Goal: Transaction & Acquisition: Purchase product/service

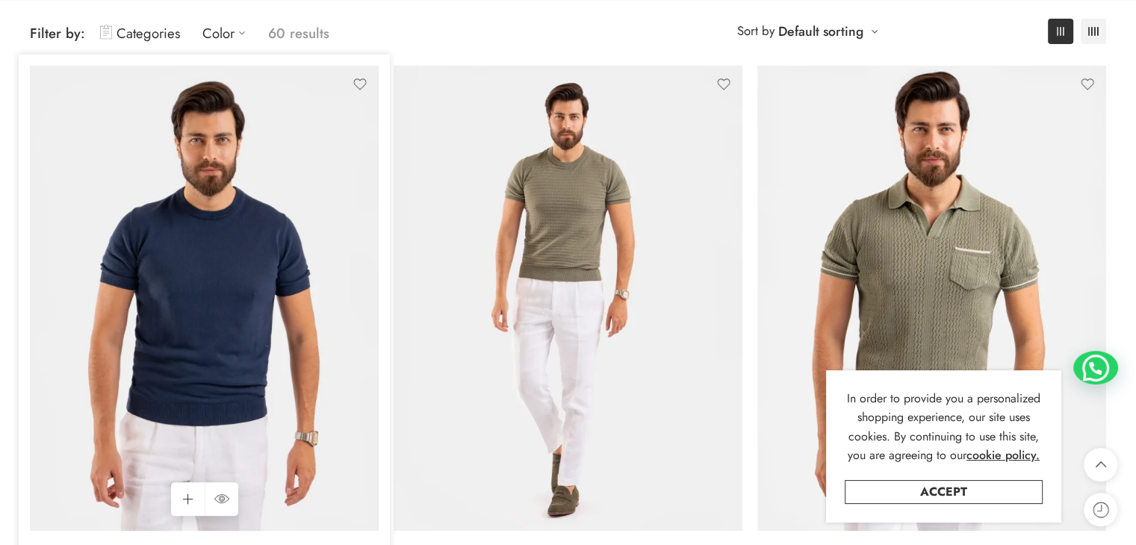
scroll to position [75, 0]
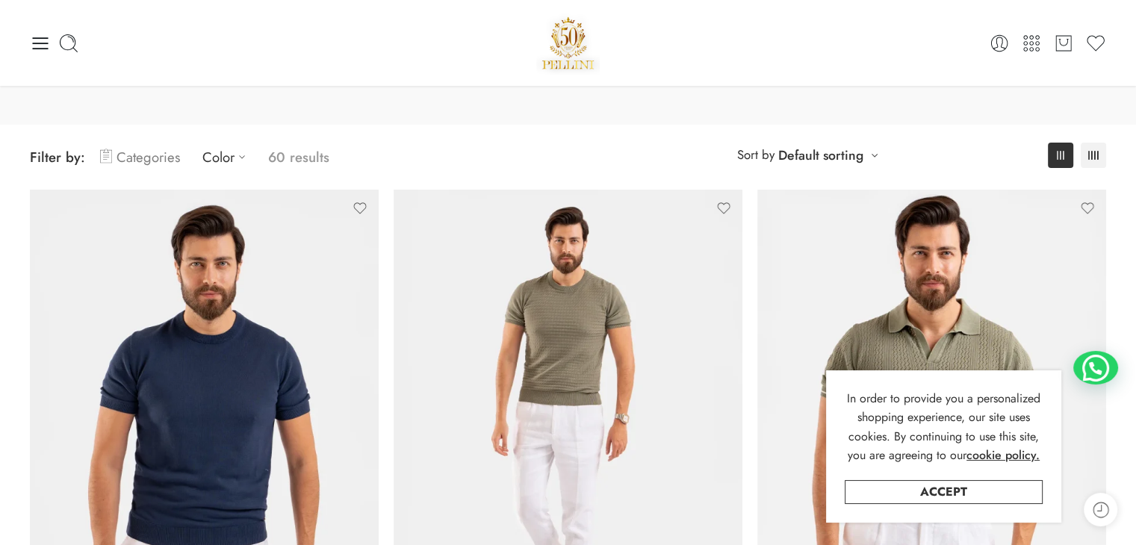
click at [126, 158] on link "Categories" at bounding box center [140, 157] width 80 height 35
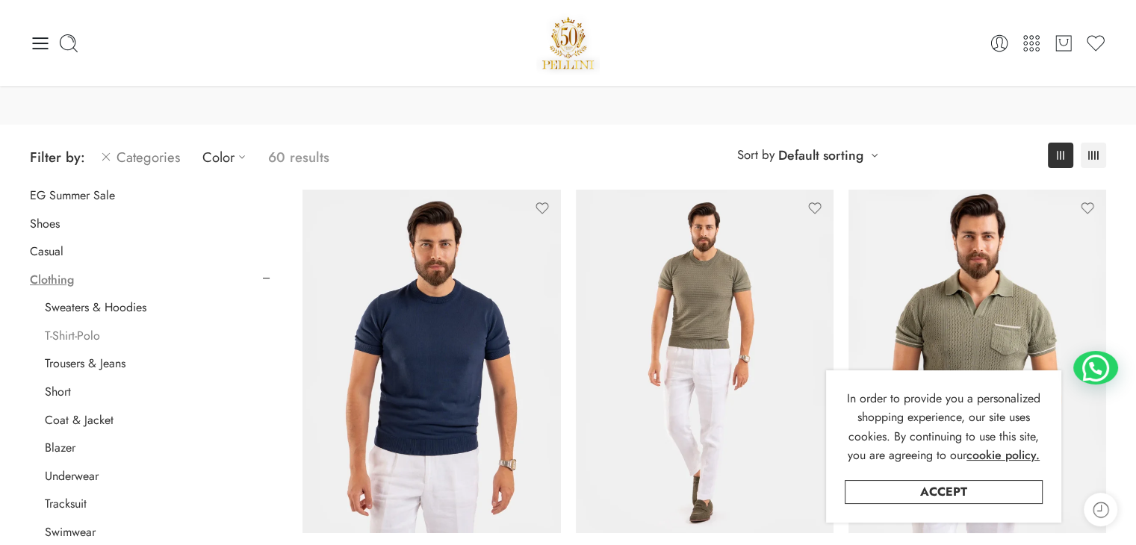
click at [84, 339] on link "T-Shirt-Polo" at bounding box center [72, 336] width 55 height 15
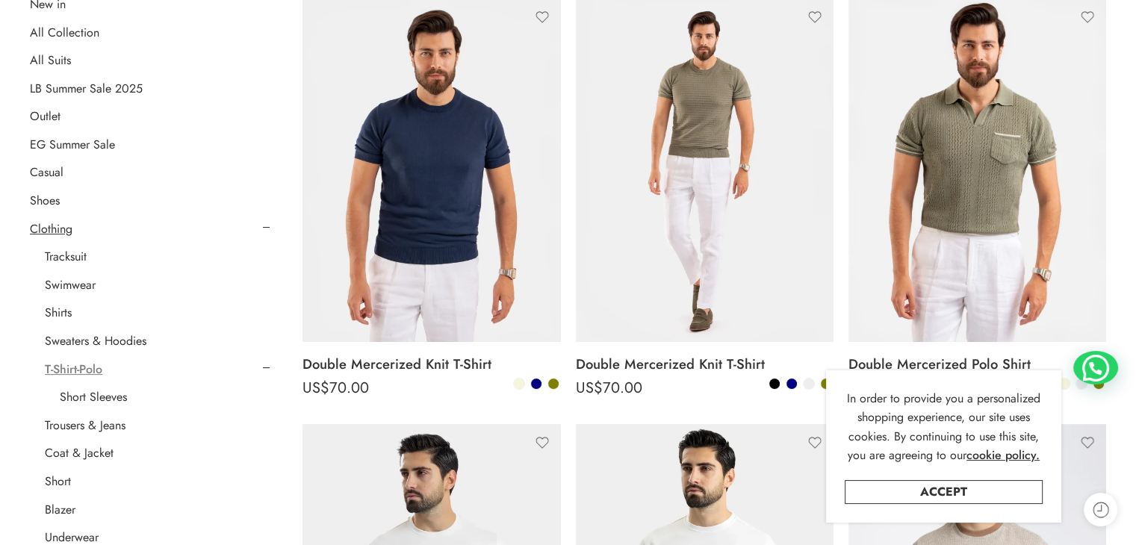
scroll to position [341, 0]
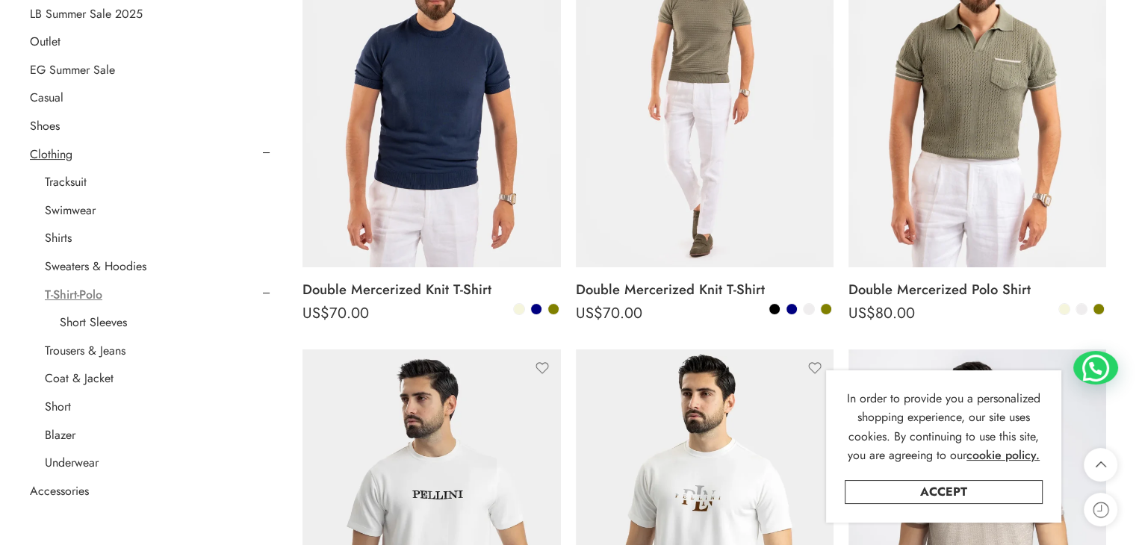
click at [75, 295] on link "T-Shirt-Polo" at bounding box center [74, 295] width 58 height 15
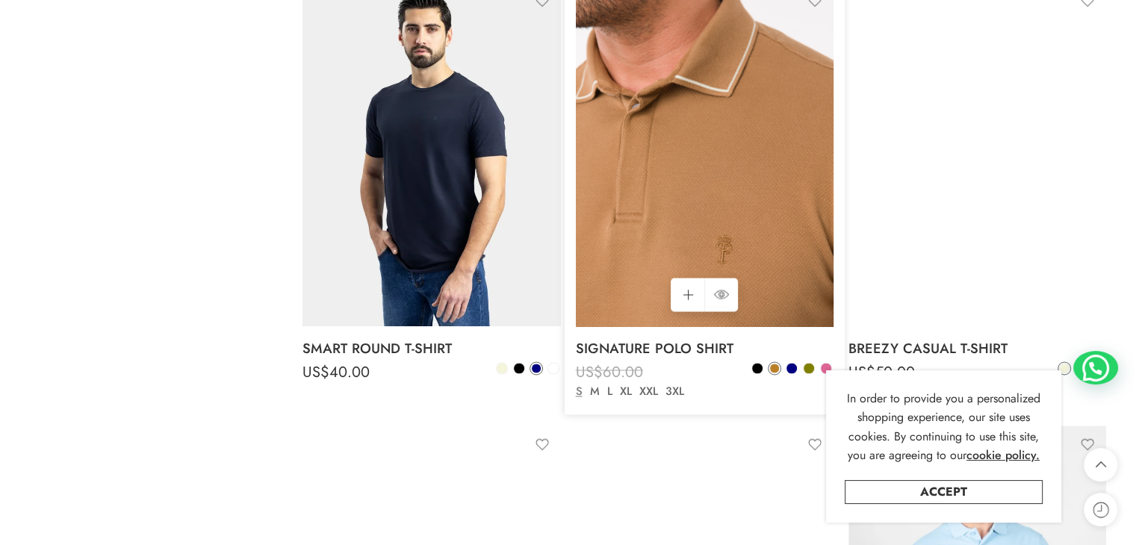
scroll to position [2507, 0]
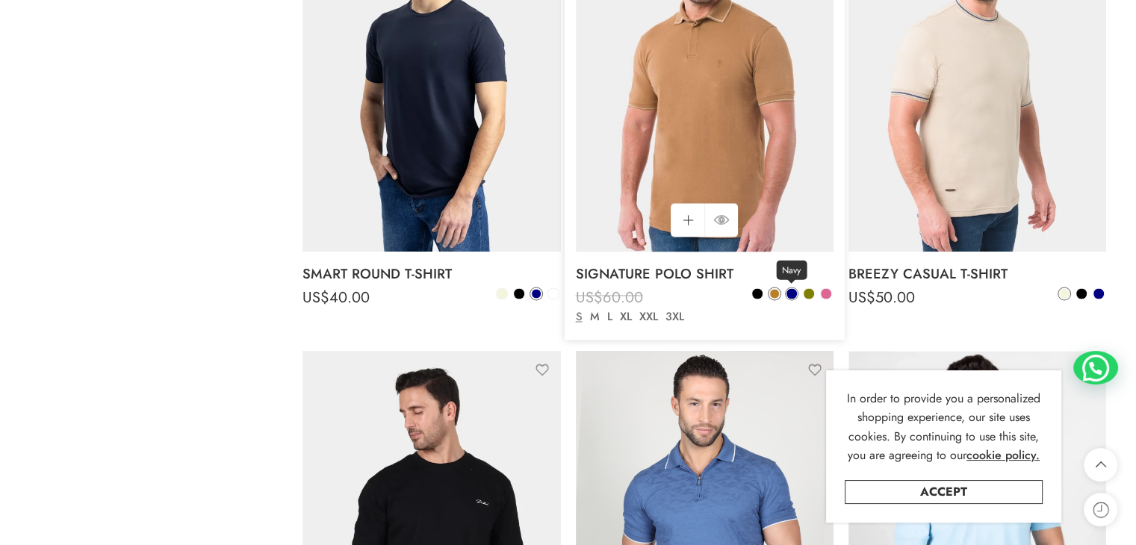
click at [793, 297] on span at bounding box center [792, 293] width 10 height 10
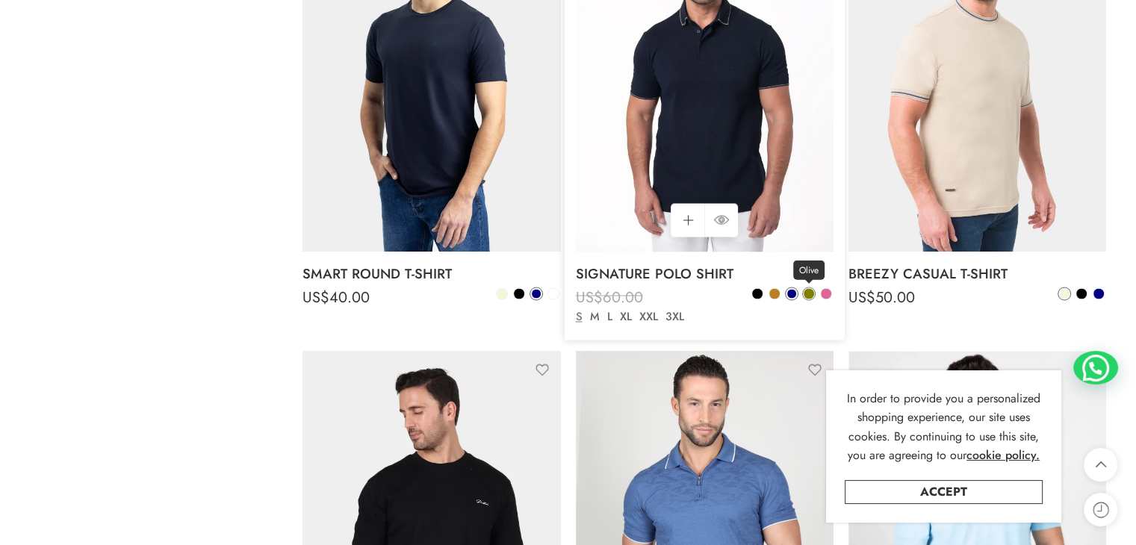
click at [809, 297] on span at bounding box center [809, 293] width 10 height 10
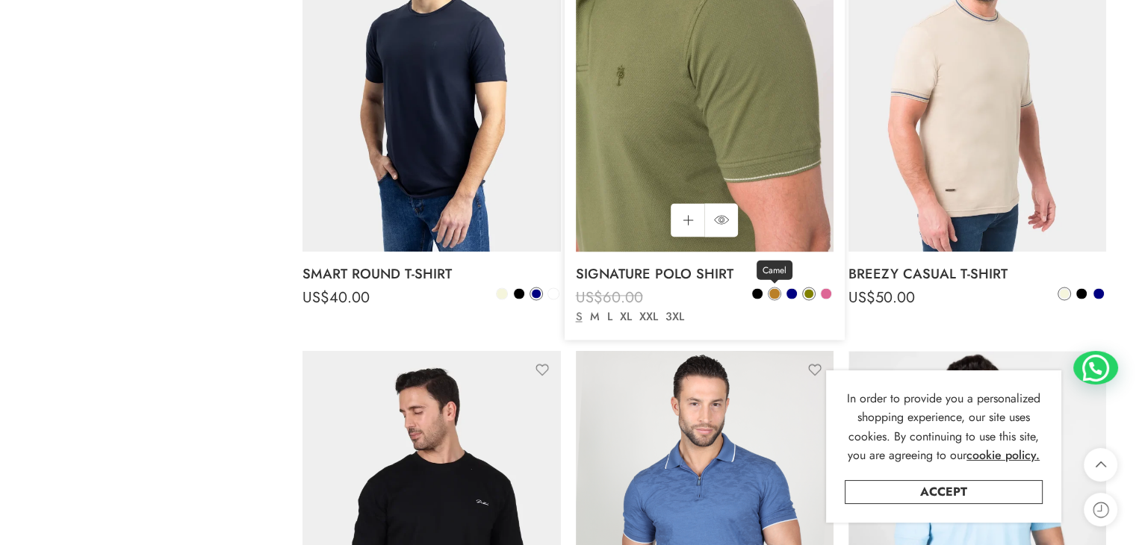
click at [774, 297] on span at bounding box center [774, 293] width 10 height 10
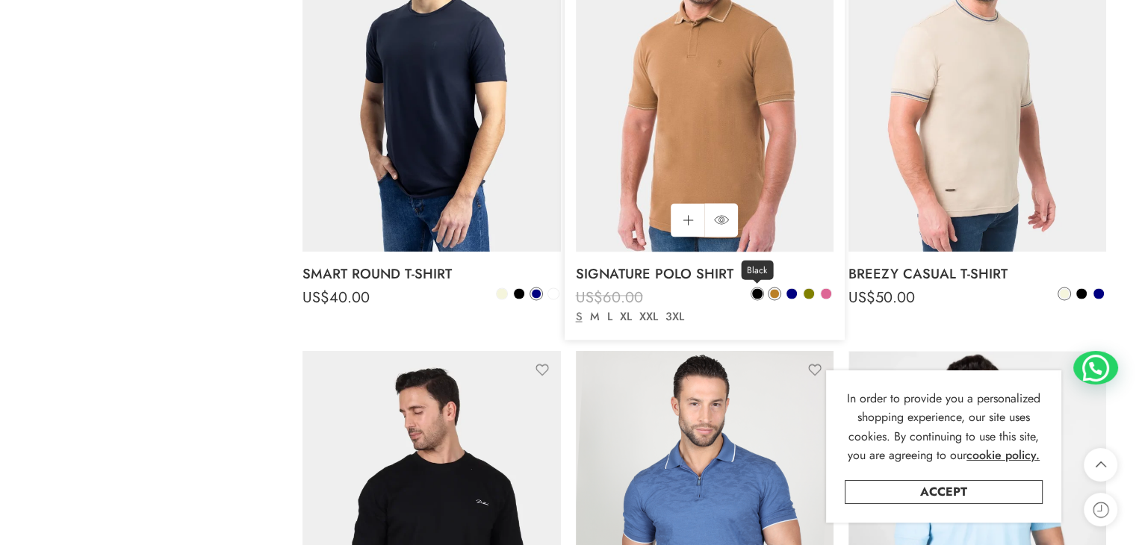
click at [759, 297] on span at bounding box center [757, 293] width 10 height 10
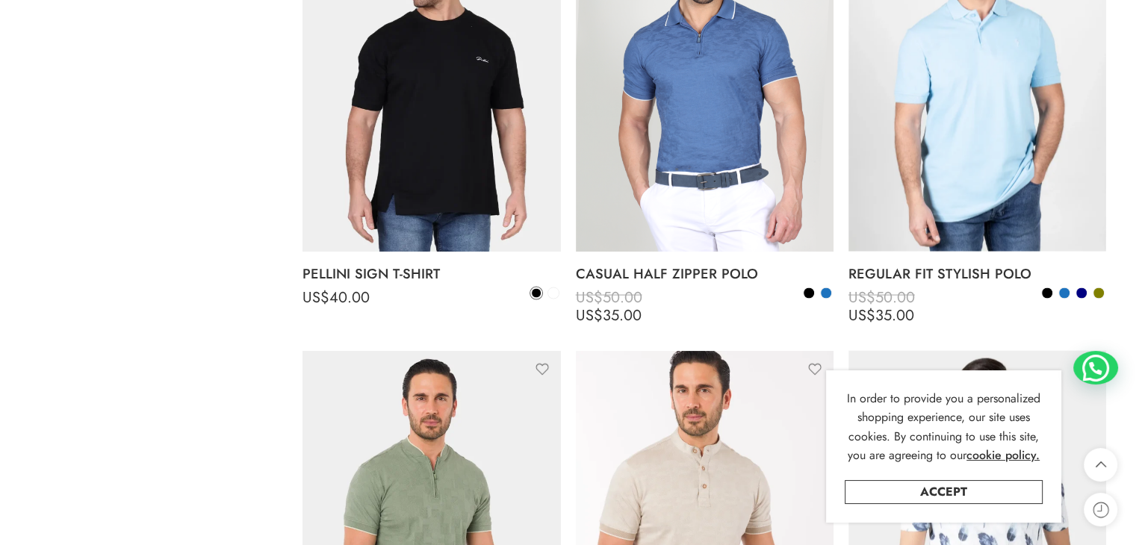
scroll to position [2955, 0]
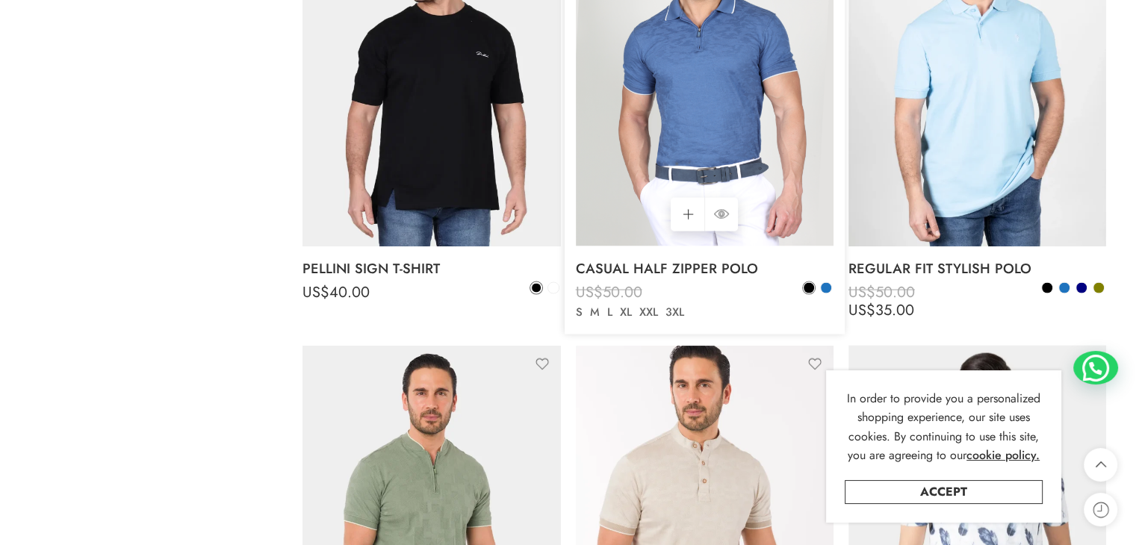
click at [810, 294] on span at bounding box center [809, 288] width 10 height 10
click at [808, 291] on span at bounding box center [809, 288] width 9 height 9
click at [807, 288] on span at bounding box center [809, 288] width 10 height 10
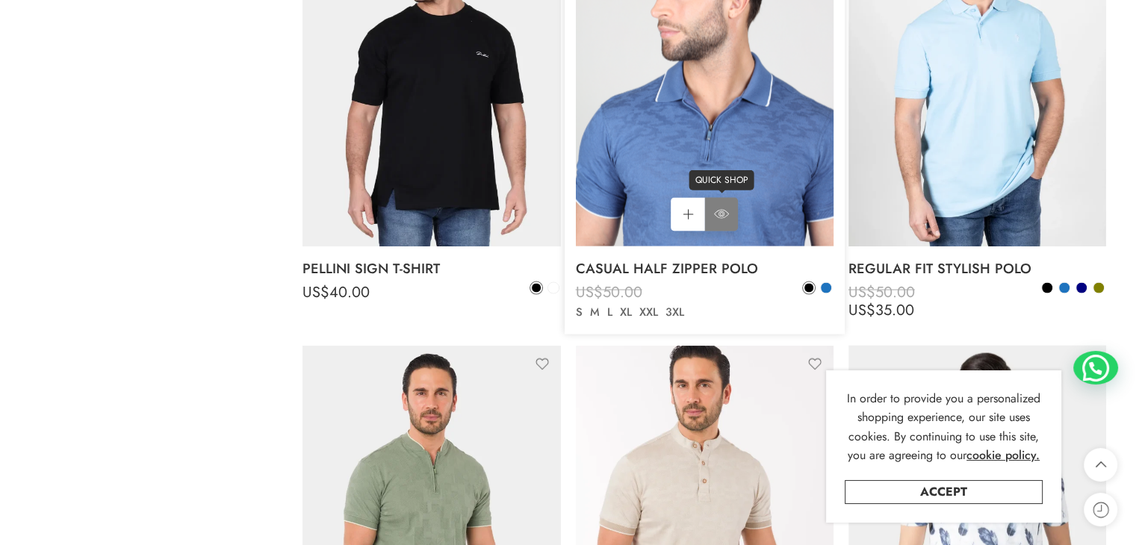
click at [728, 211] on icon at bounding box center [721, 214] width 15 height 27
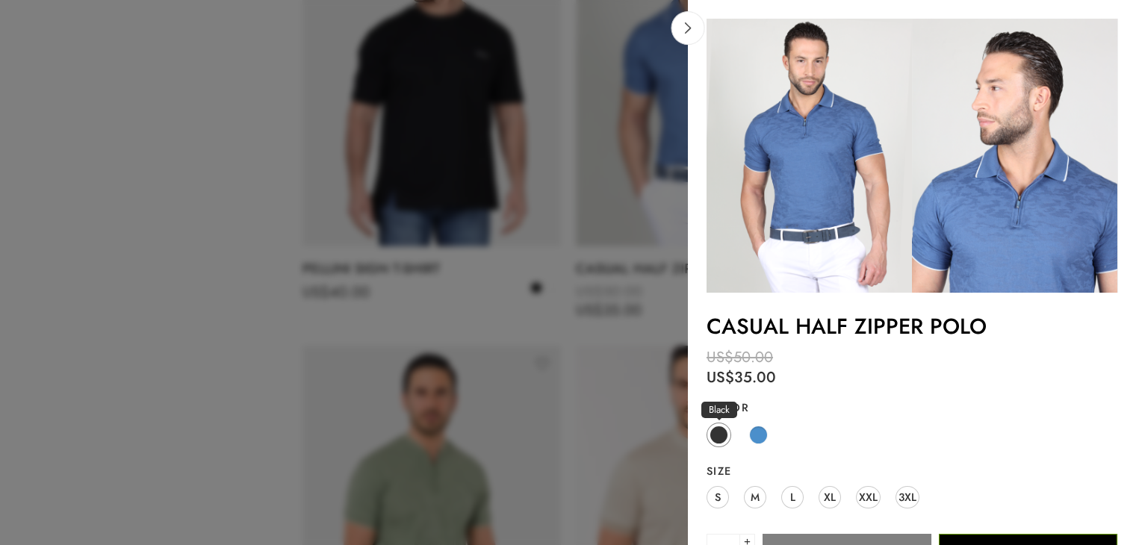
click at [719, 434] on span at bounding box center [719, 435] width 19 height 19
click at [724, 433] on span at bounding box center [719, 435] width 19 height 19
click at [762, 434] on span at bounding box center [758, 435] width 19 height 19
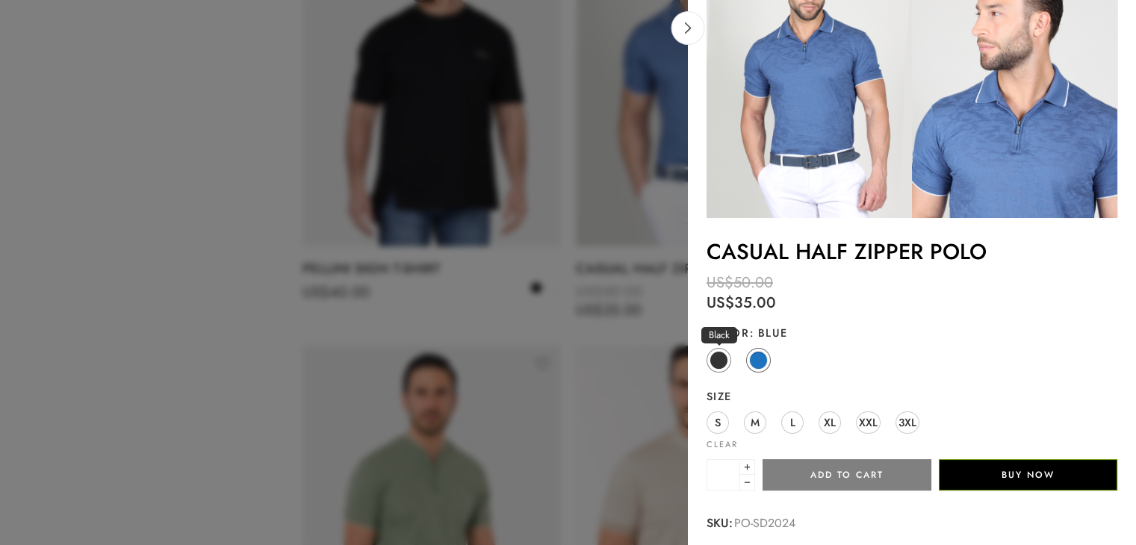
click at [719, 362] on span at bounding box center [719, 360] width 19 height 19
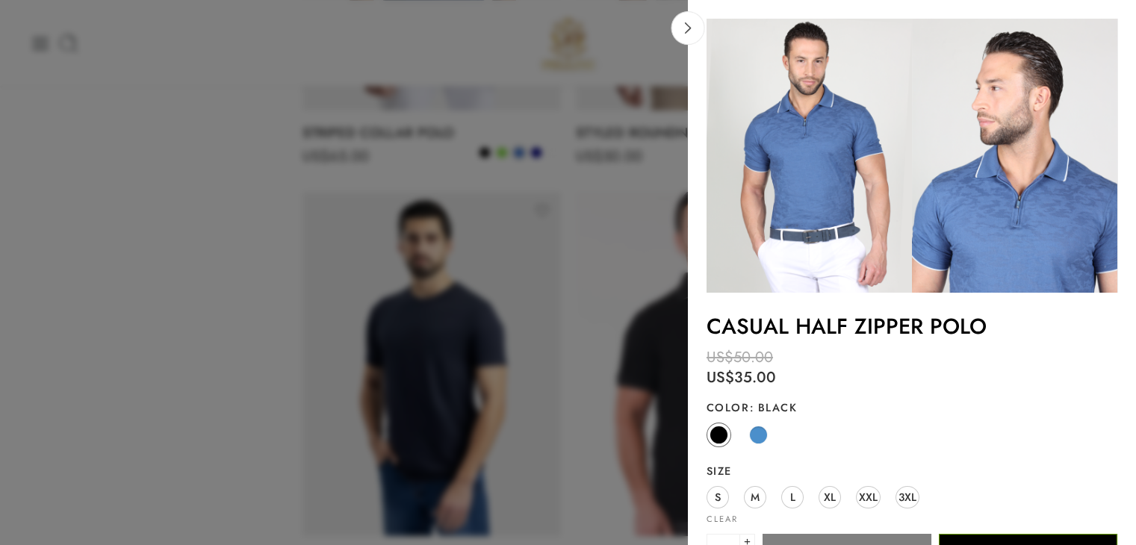
scroll to position [2133, 0]
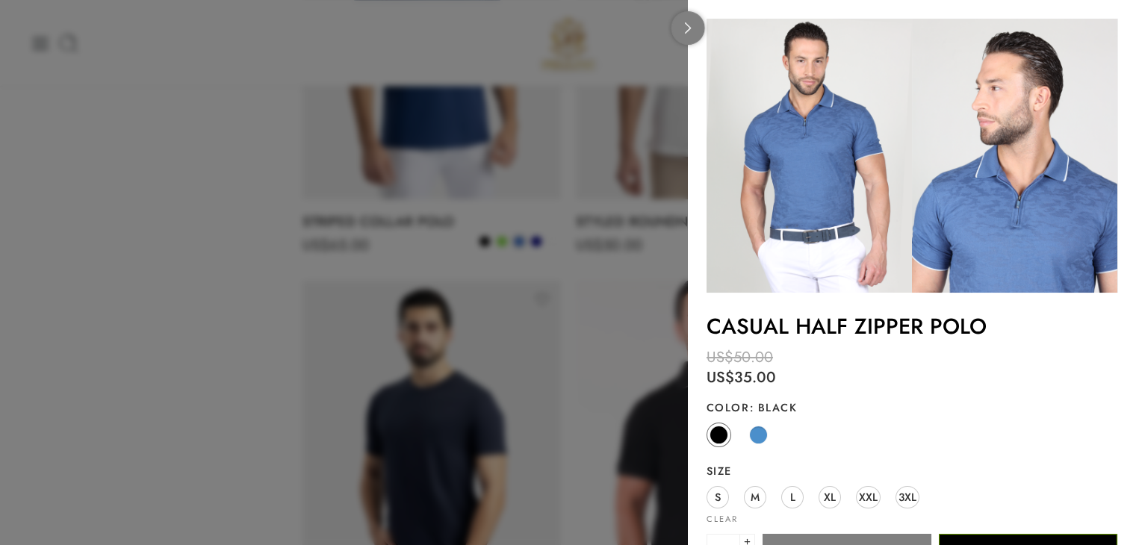
click at [685, 31] on icon at bounding box center [688, 27] width 11 height 11
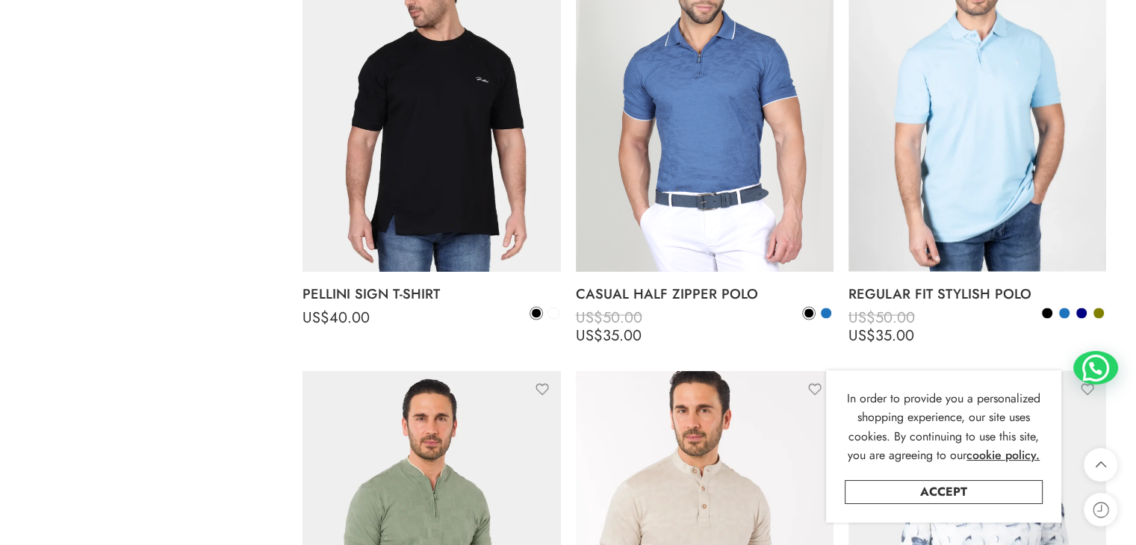
scroll to position [2955, 0]
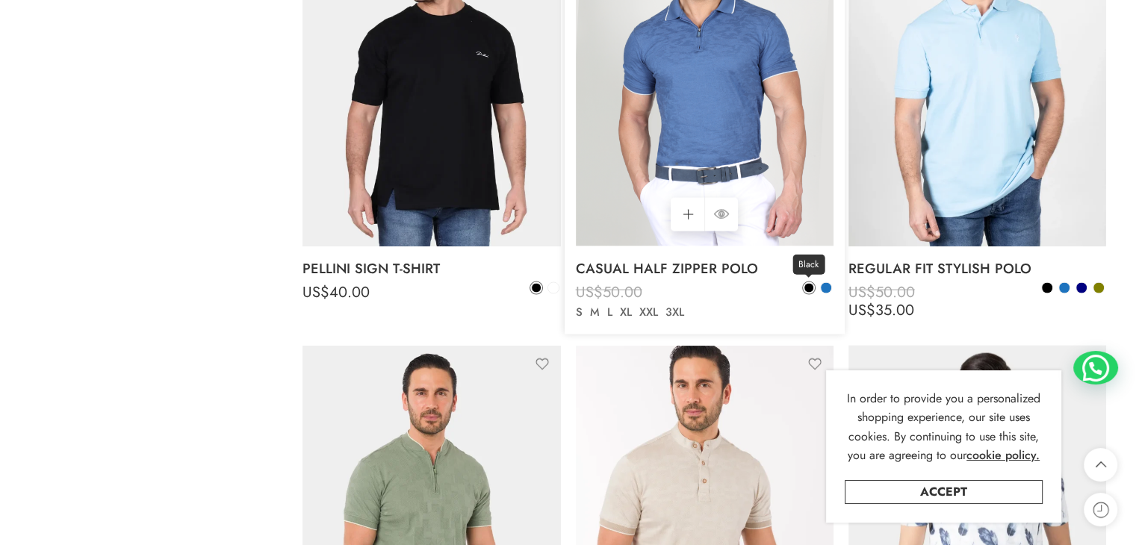
click at [808, 288] on span at bounding box center [809, 288] width 9 height 9
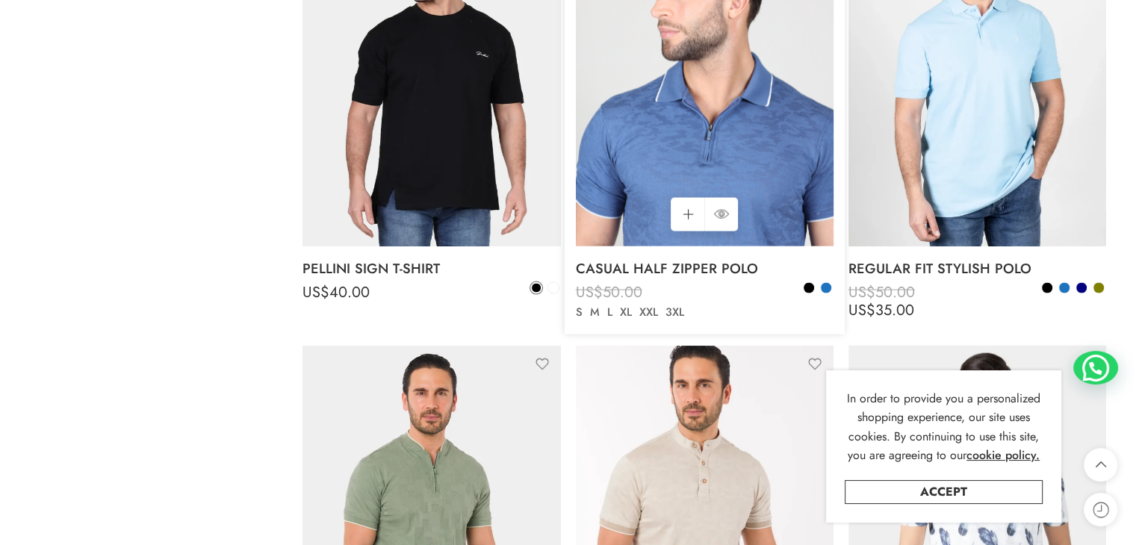
click at [744, 185] on img at bounding box center [705, 75] width 258 height 344
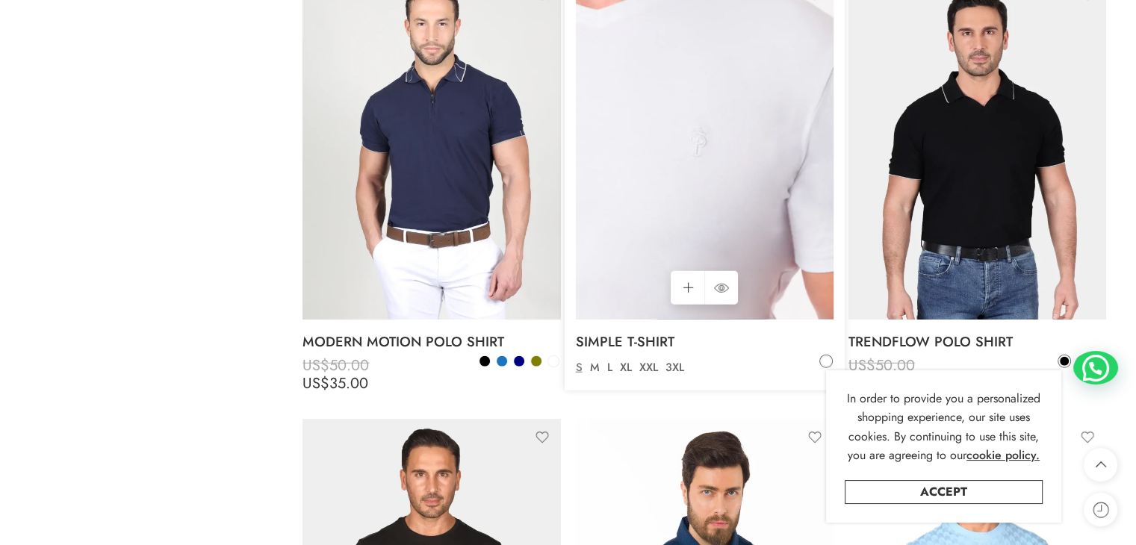
scroll to position [3777, 0]
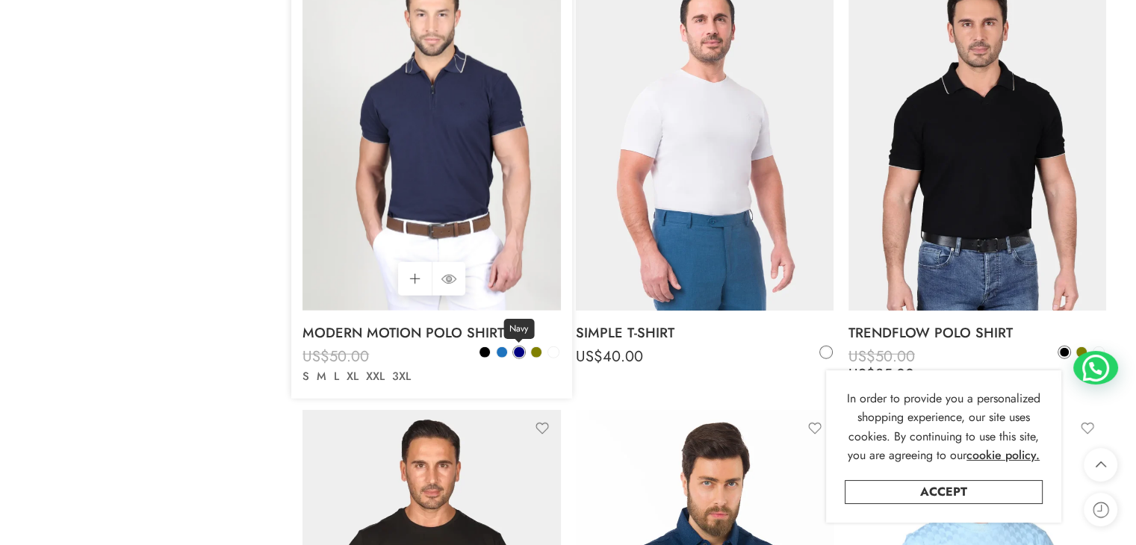
click at [516, 353] on span at bounding box center [519, 352] width 10 height 10
click at [483, 353] on span at bounding box center [485, 352] width 10 height 10
click at [506, 354] on span at bounding box center [502, 352] width 10 height 10
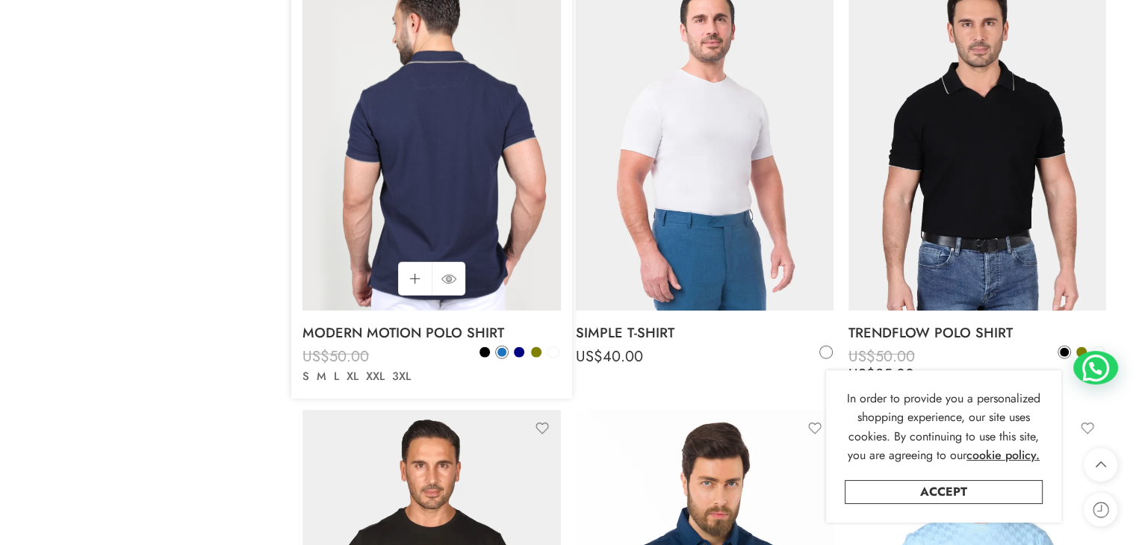
click at [439, 216] on img at bounding box center [432, 139] width 258 height 344
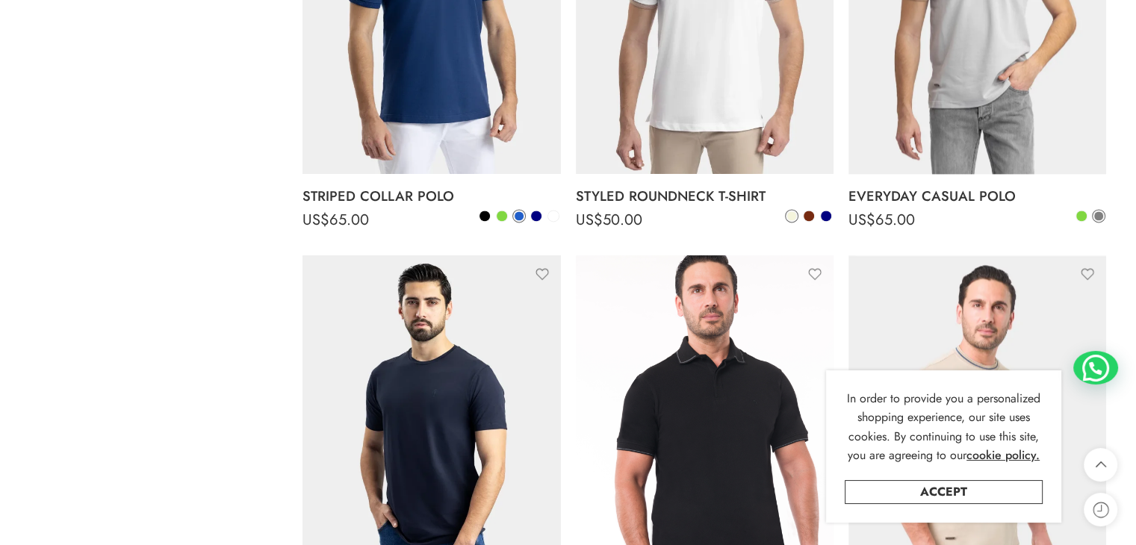
scroll to position [2166, 0]
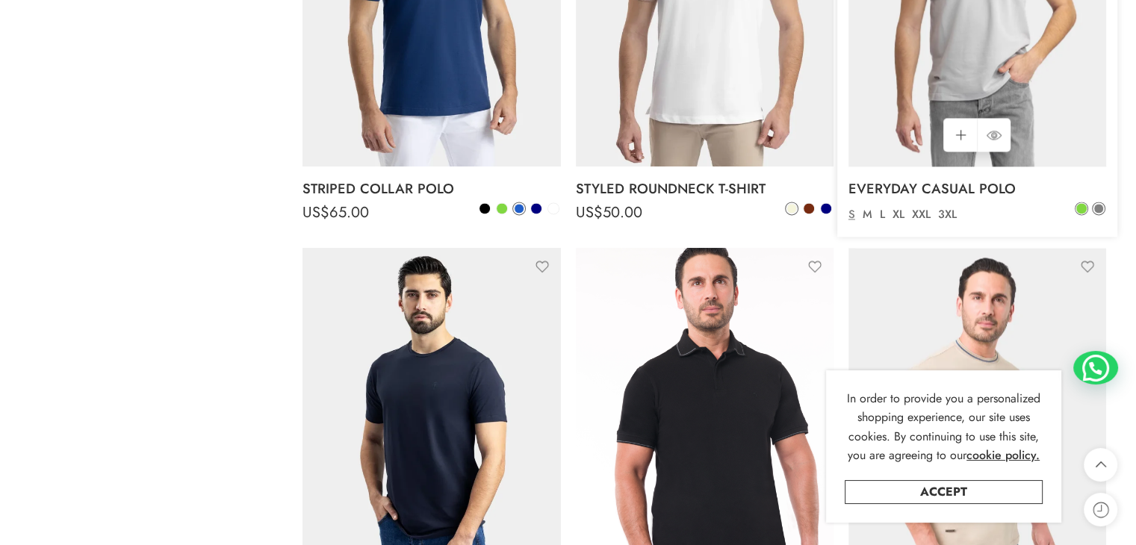
click at [1087, 206] on link at bounding box center [1081, 208] width 13 height 13
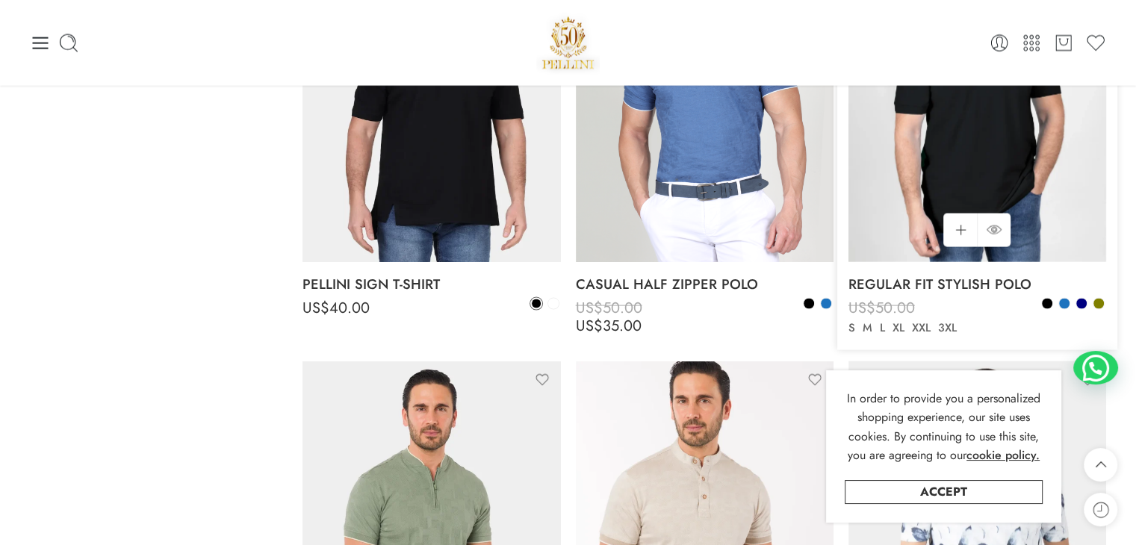
scroll to position [2913, 0]
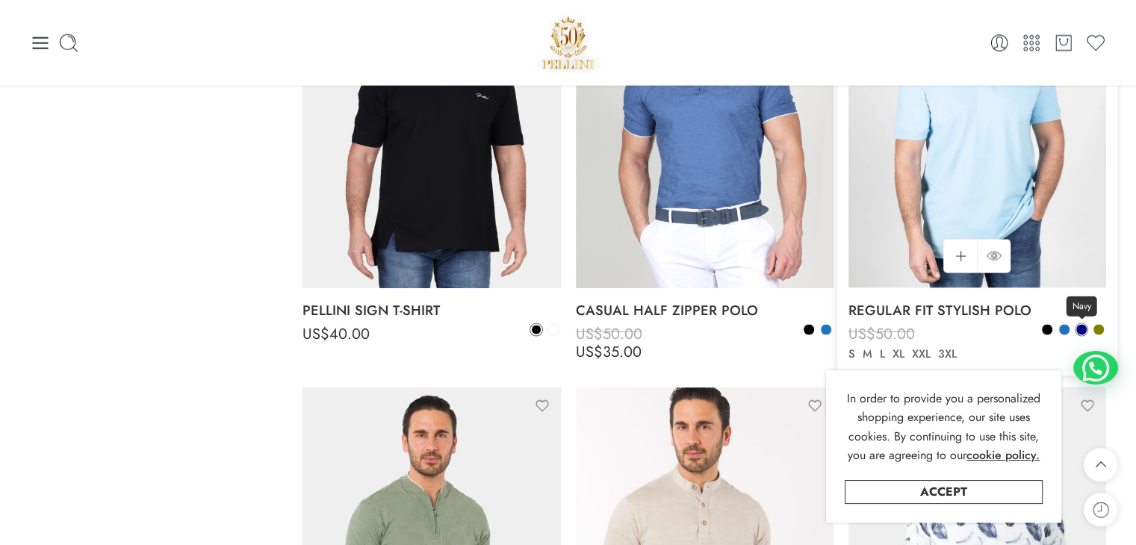
click at [1087, 334] on span at bounding box center [1082, 330] width 12 height 12
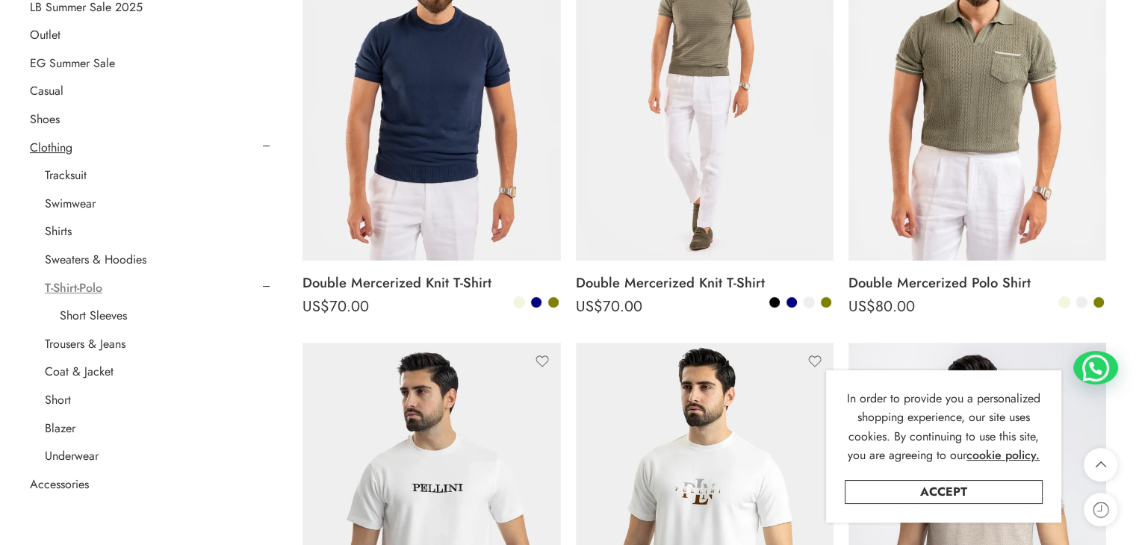
scroll to position [374, 0]
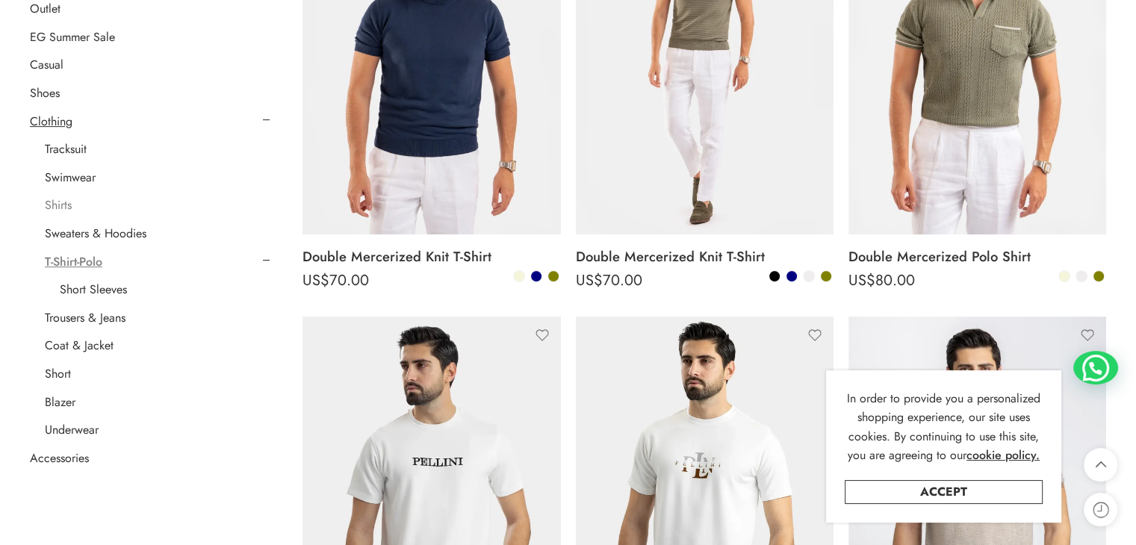
click at [62, 201] on link "Shirts" at bounding box center [58, 205] width 27 height 15
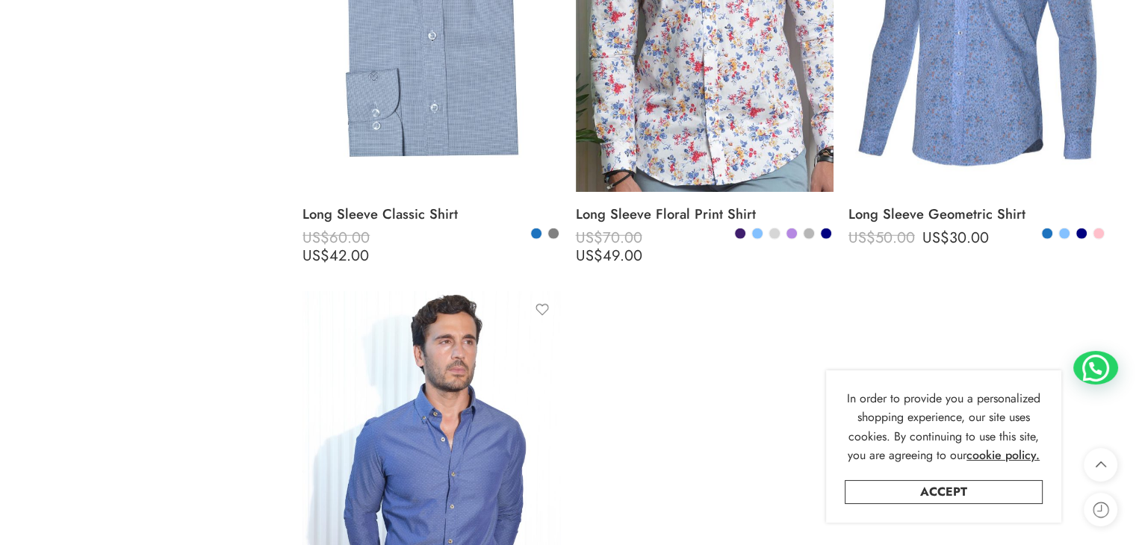
scroll to position [4225, 0]
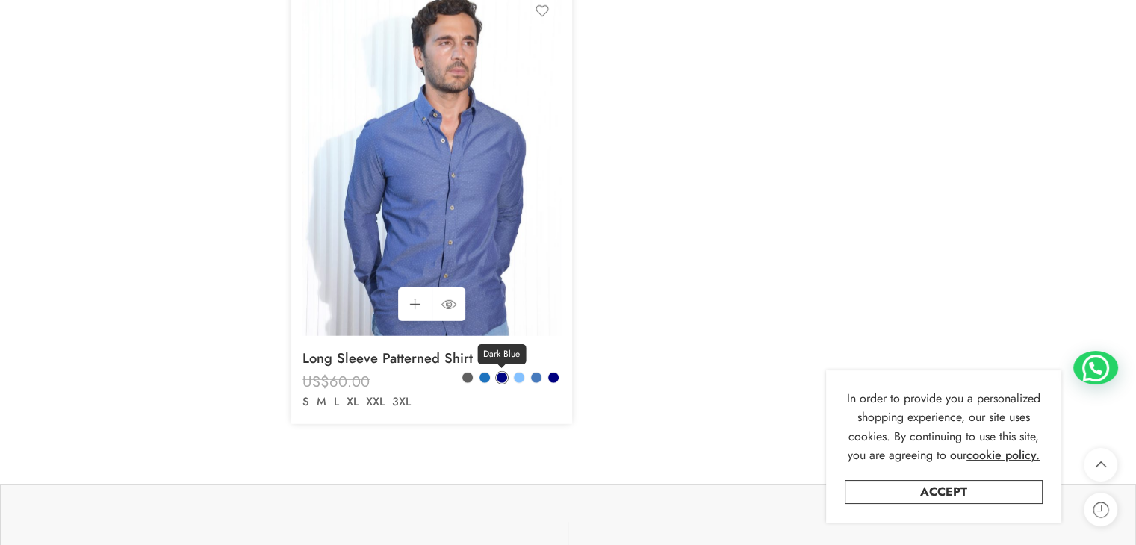
click at [500, 377] on span at bounding box center [502, 378] width 10 height 10
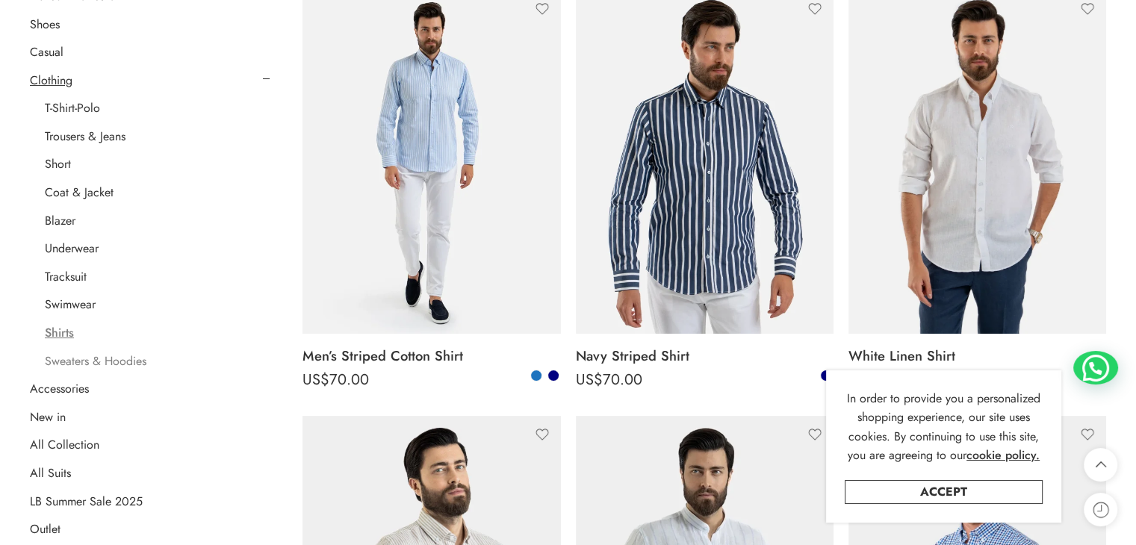
scroll to position [299, 0]
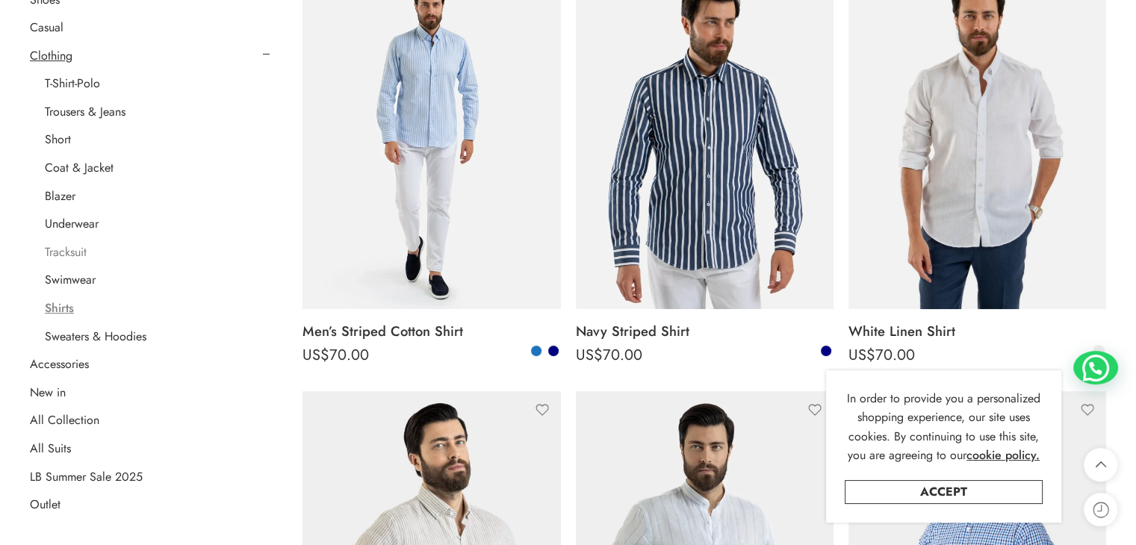
click at [78, 252] on link "Tracksuit" at bounding box center [66, 252] width 42 height 15
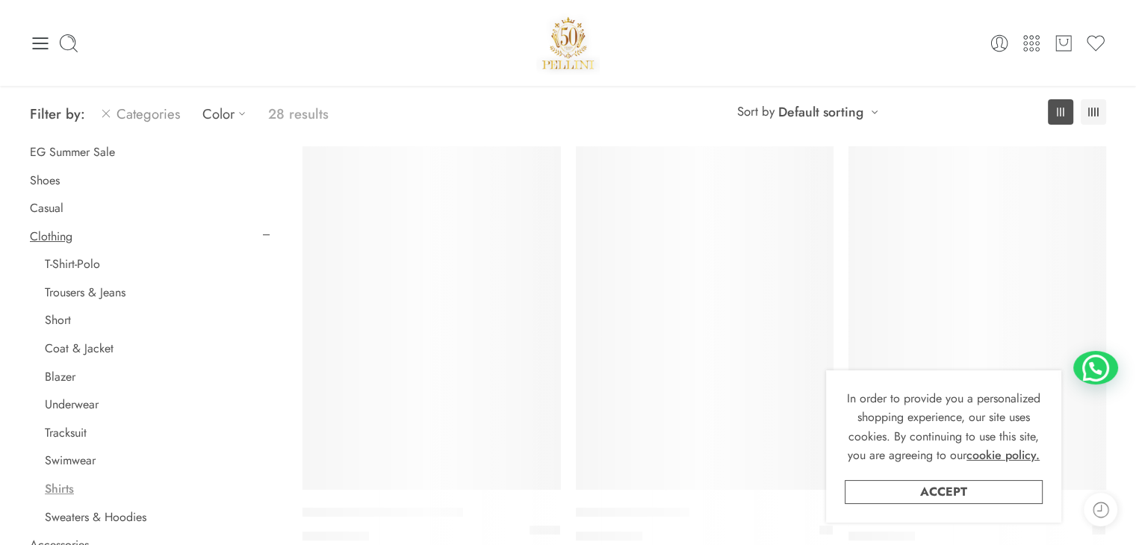
scroll to position [117, 0]
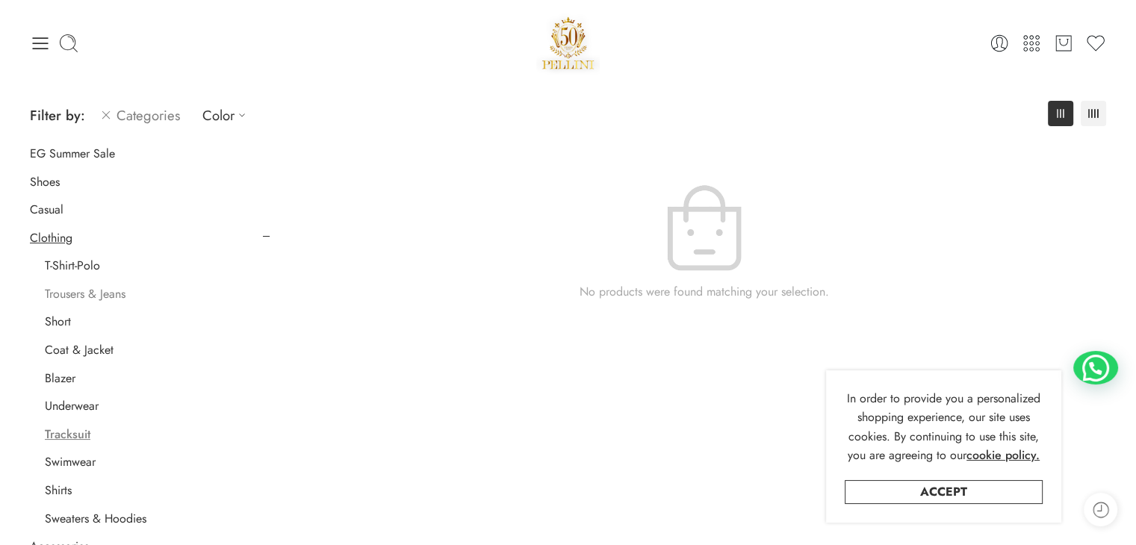
click at [102, 297] on link "Trousers & Jeans" at bounding box center [85, 294] width 81 height 15
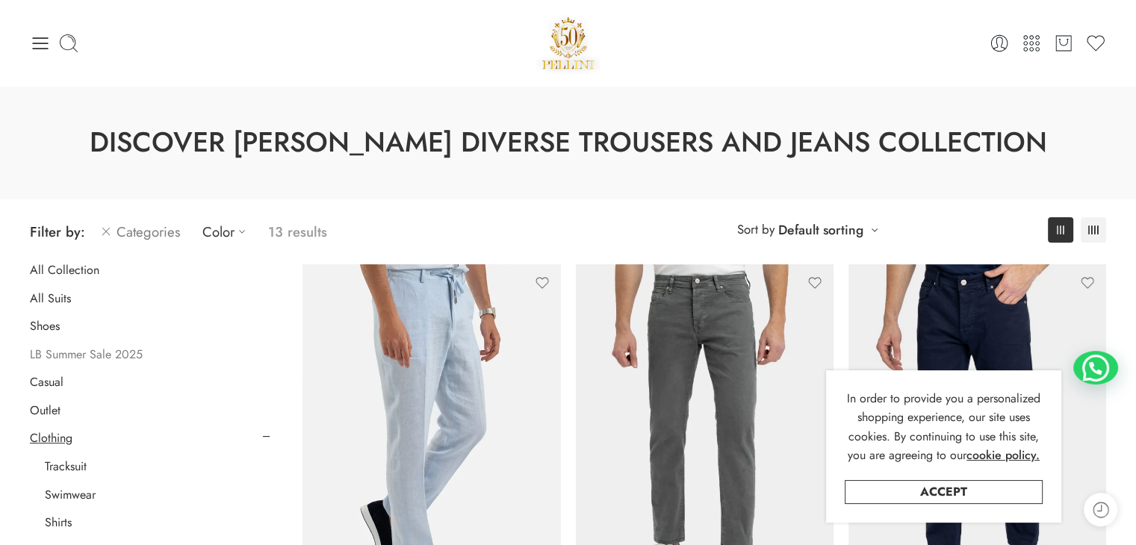
click at [103, 356] on link "LB Summer Sale 2025" at bounding box center [86, 354] width 113 height 15
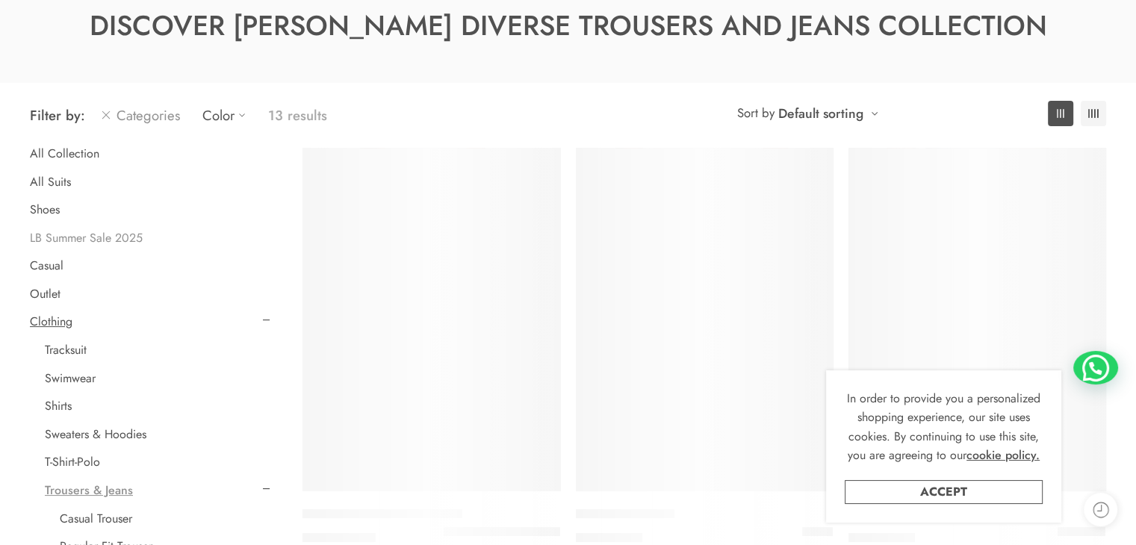
scroll to position [117, 0]
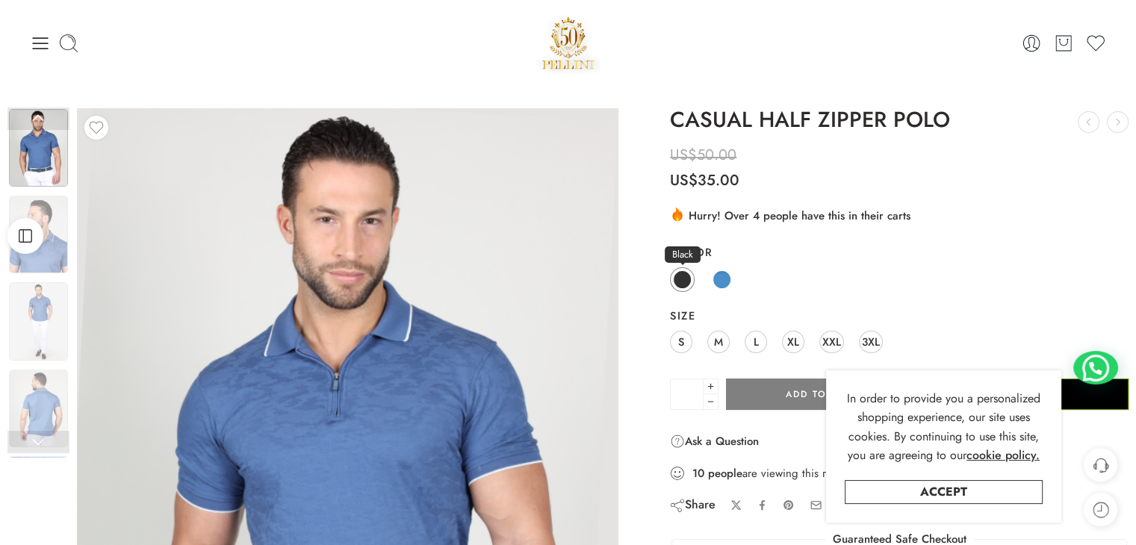
click at [681, 271] on span at bounding box center [682, 279] width 17 height 17
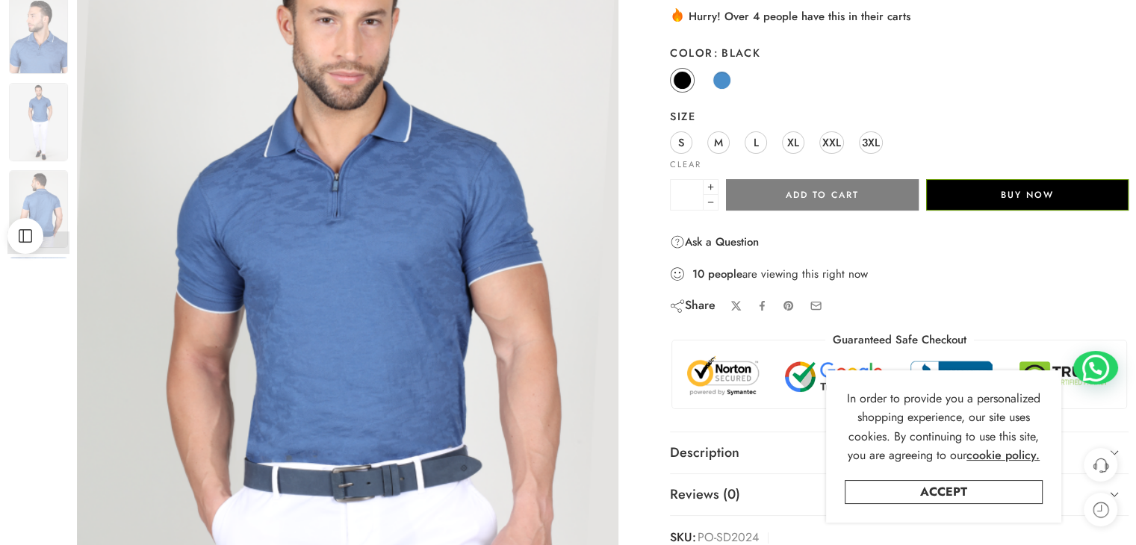
scroll to position [224, 0]
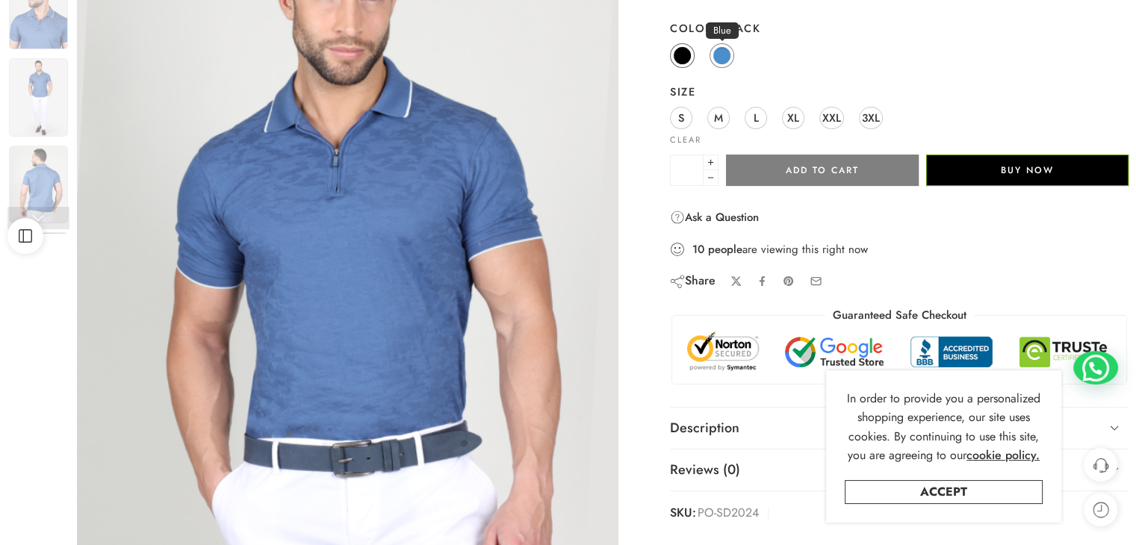
click at [722, 54] on span at bounding box center [722, 55] width 19 height 19
click at [678, 54] on span at bounding box center [682, 55] width 19 height 19
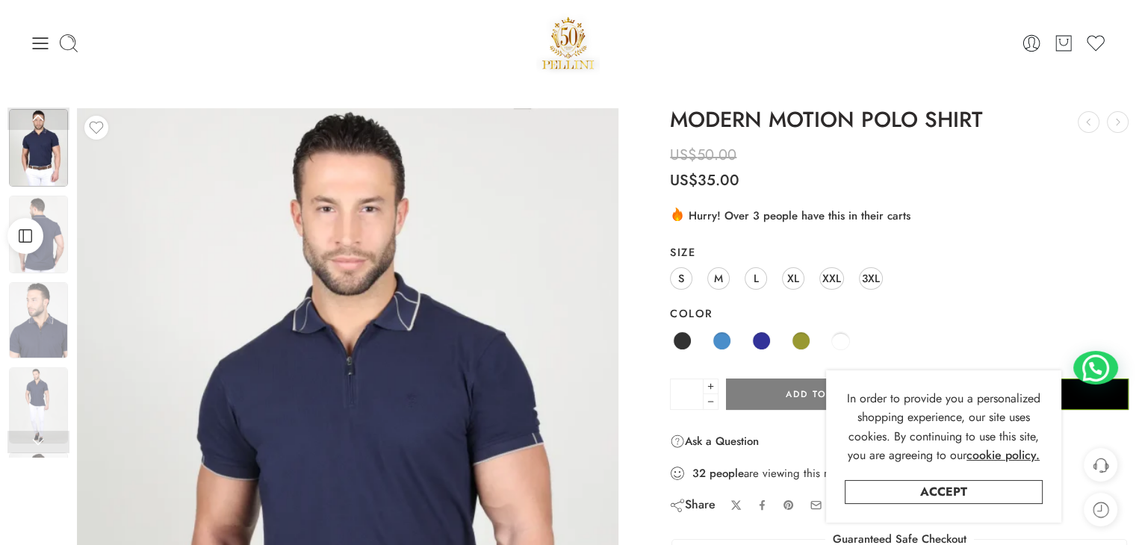
scroll to position [149, 0]
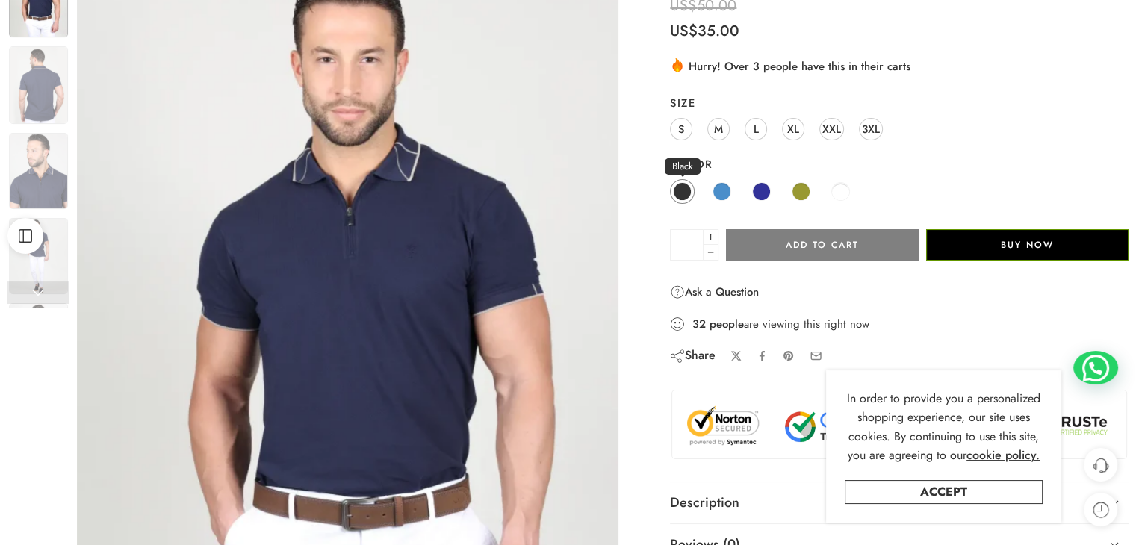
click at [684, 197] on span at bounding box center [682, 191] width 19 height 19
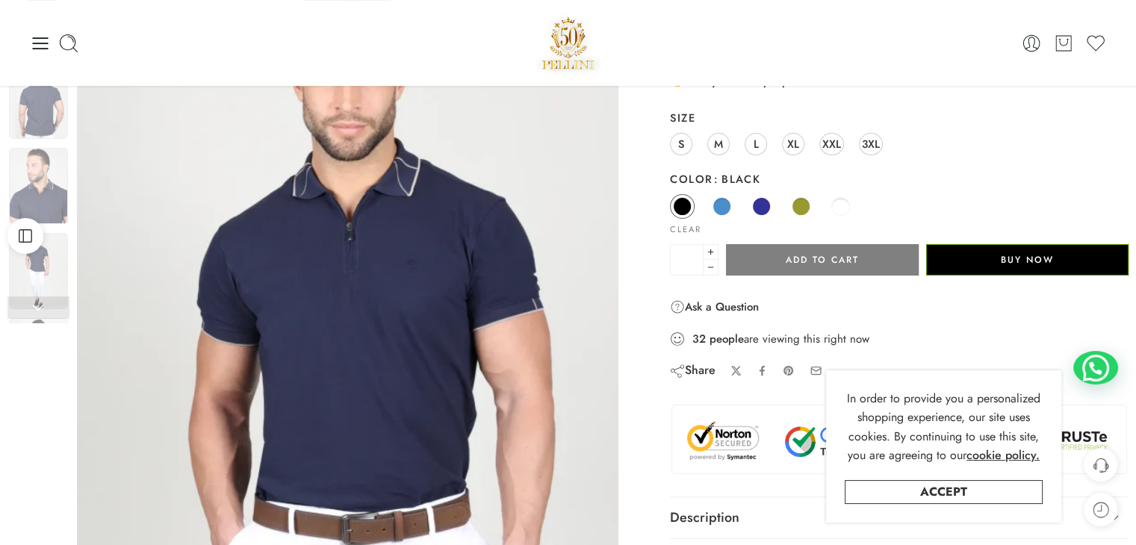
scroll to position [0, 0]
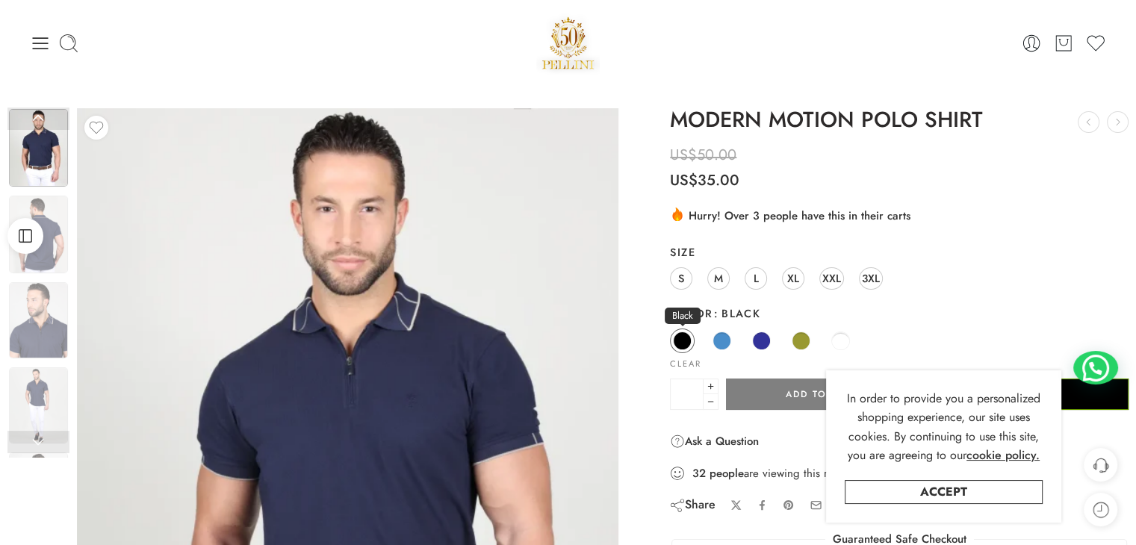
click at [685, 338] on span at bounding box center [682, 341] width 19 height 19
click at [754, 282] on span "L" at bounding box center [756, 278] width 5 height 20
click at [681, 340] on span at bounding box center [682, 341] width 19 height 19
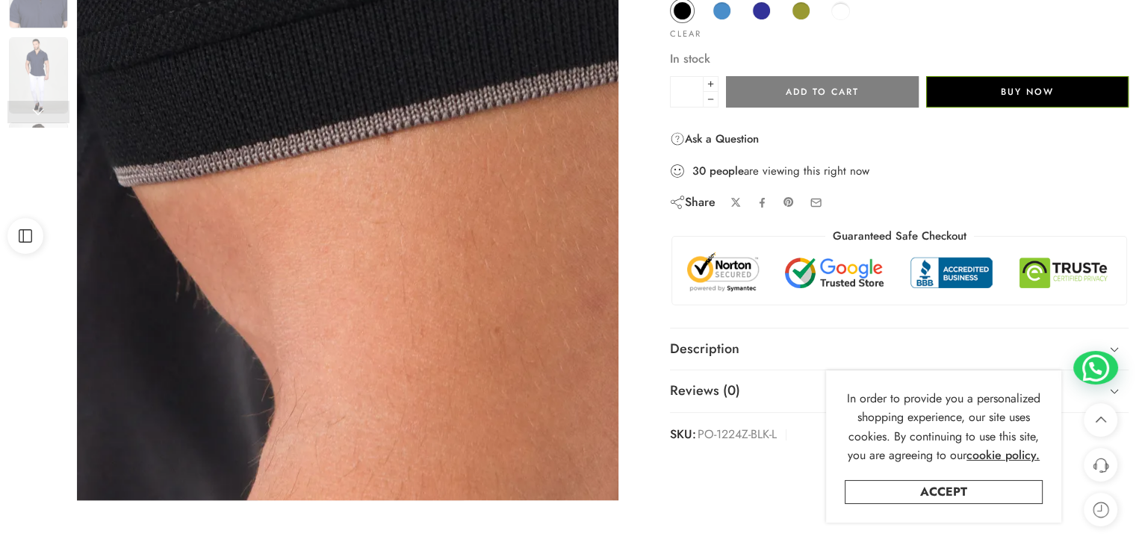
scroll to position [224, 0]
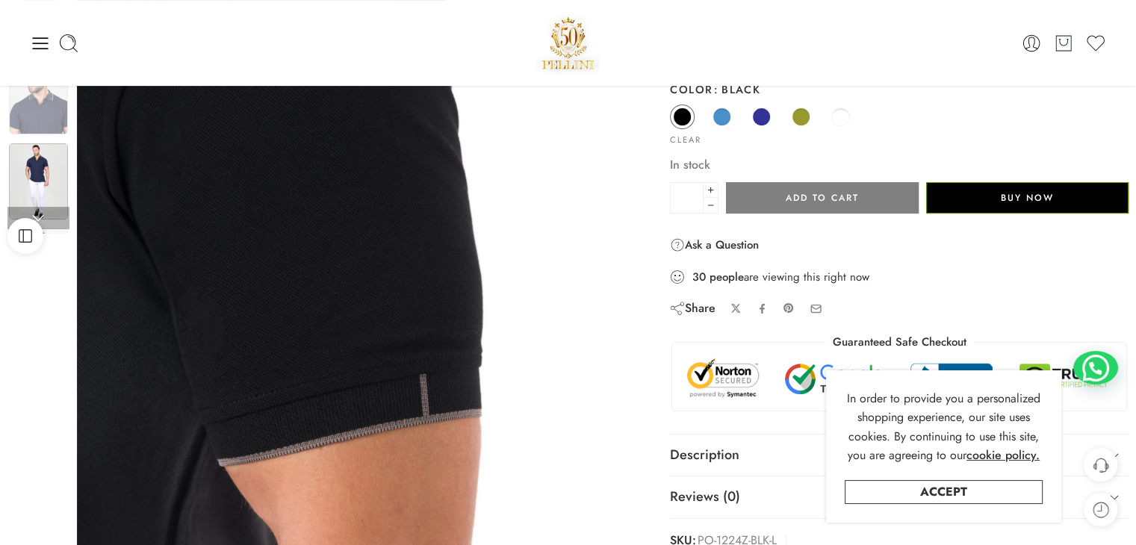
click at [36, 169] on img at bounding box center [38, 181] width 59 height 76
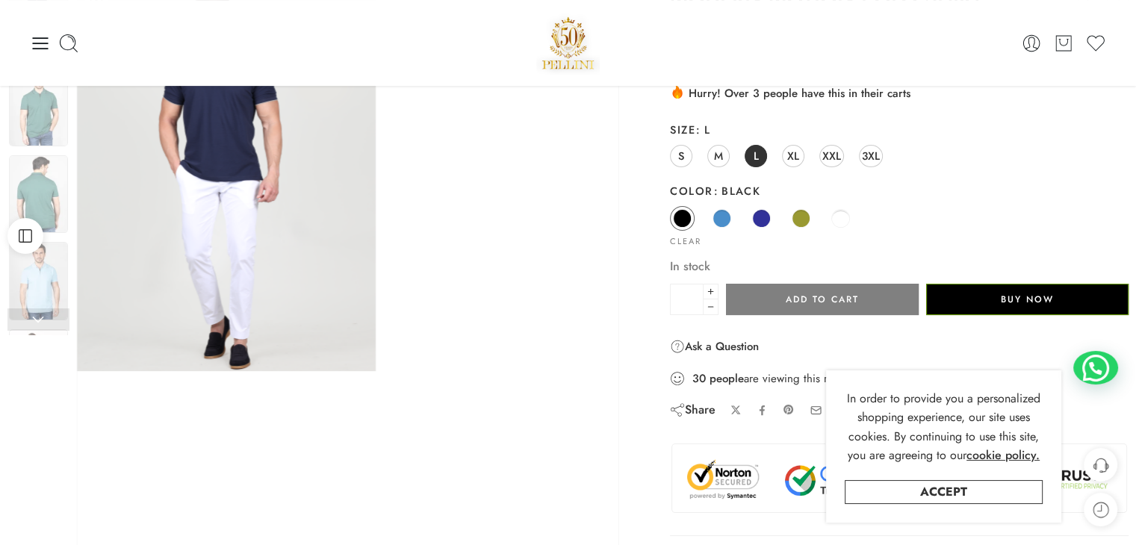
scroll to position [0, 0]
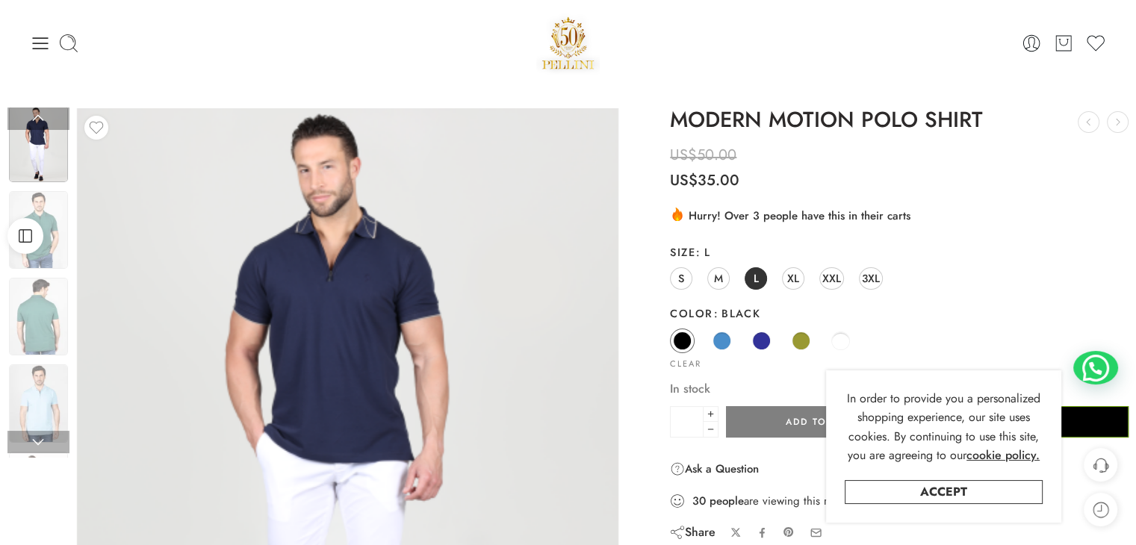
click at [51, 141] on img at bounding box center [38, 144] width 59 height 76
click at [690, 337] on span at bounding box center [682, 340] width 17 height 17
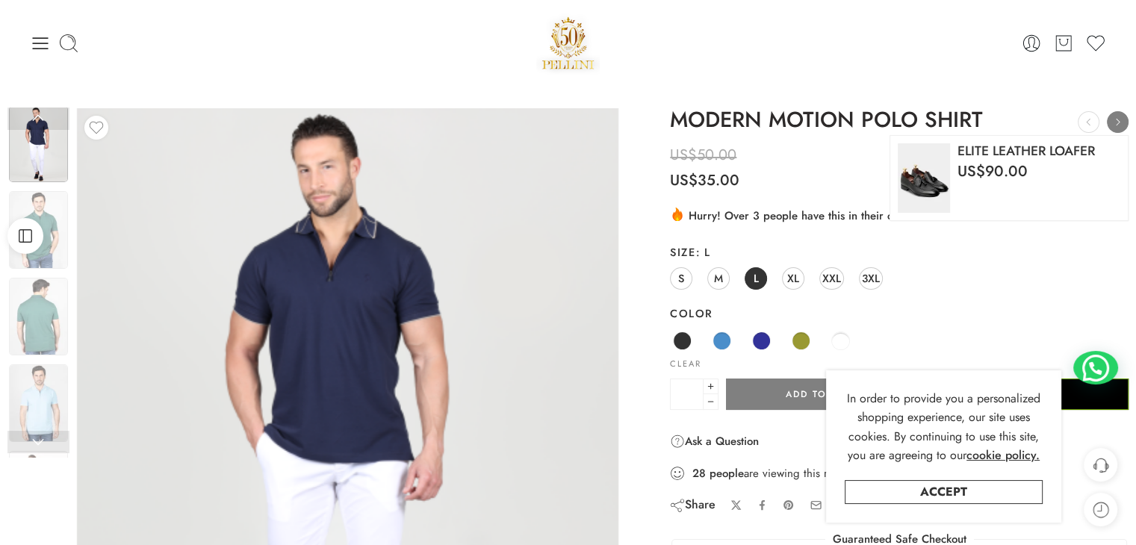
click at [1118, 123] on icon at bounding box center [1118, 122] width 4 height 7
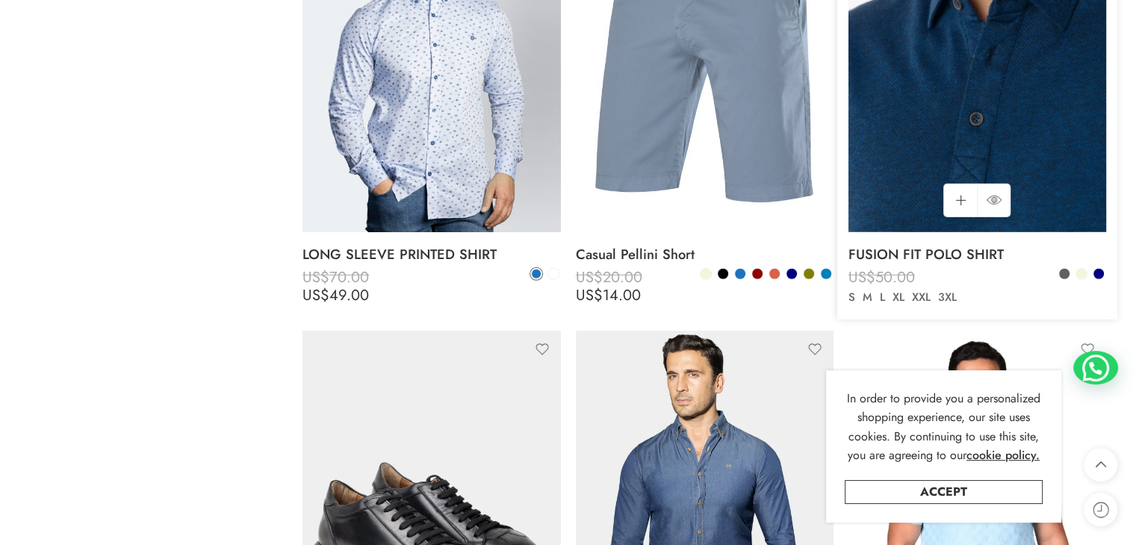
scroll to position [4375, 0]
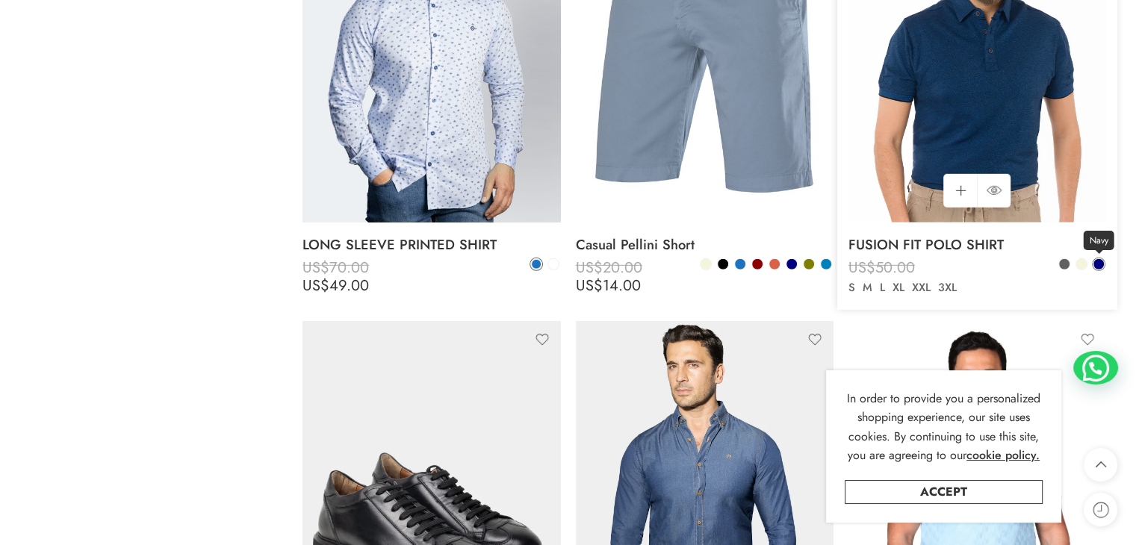
click at [1102, 264] on span at bounding box center [1099, 264] width 10 height 10
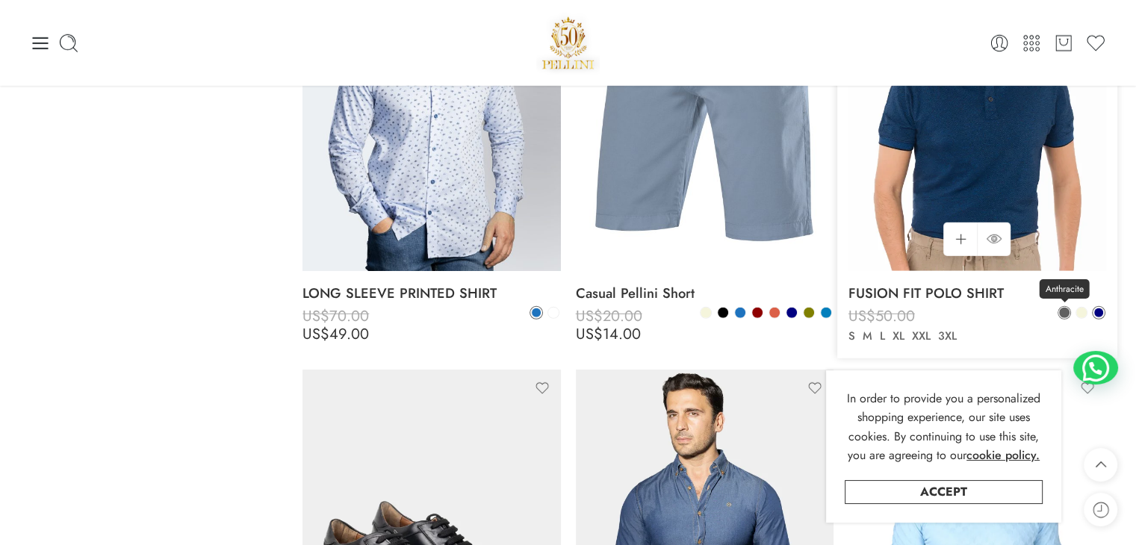
scroll to position [4225, 0]
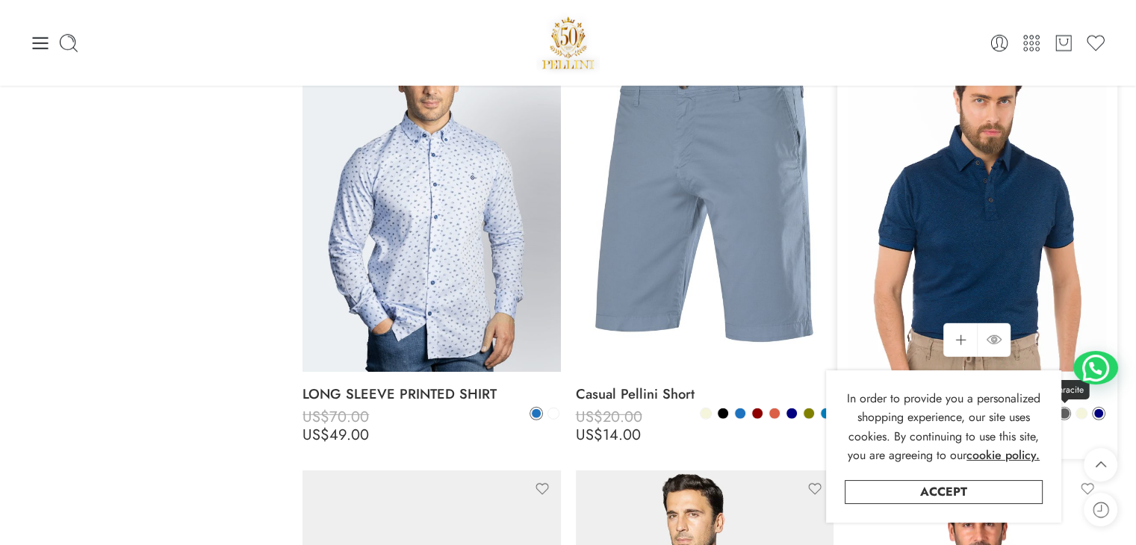
click at [1062, 234] on img at bounding box center [978, 200] width 258 height 344
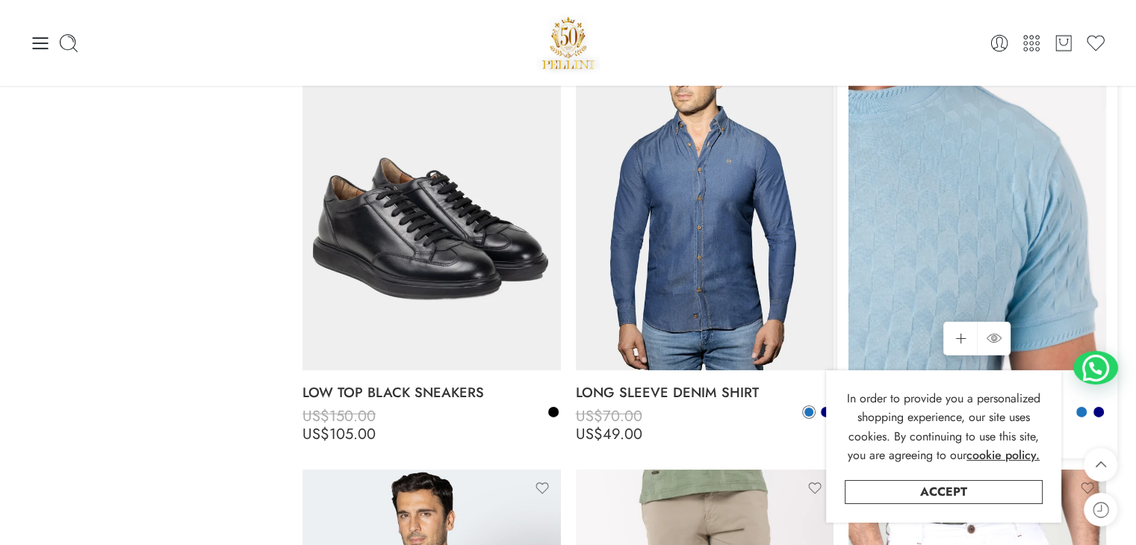
scroll to position [4402, 0]
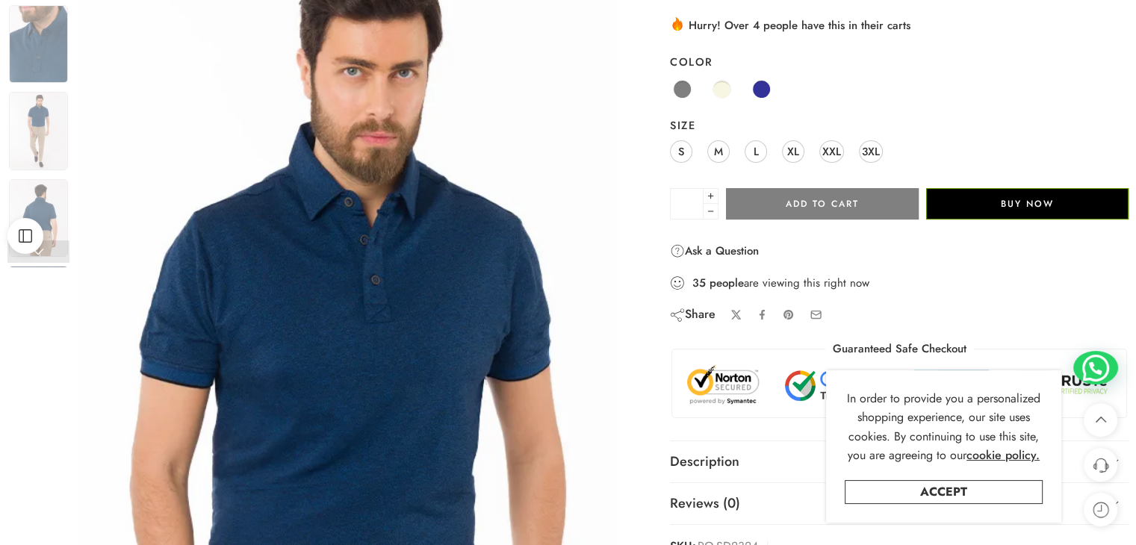
scroll to position [75, 0]
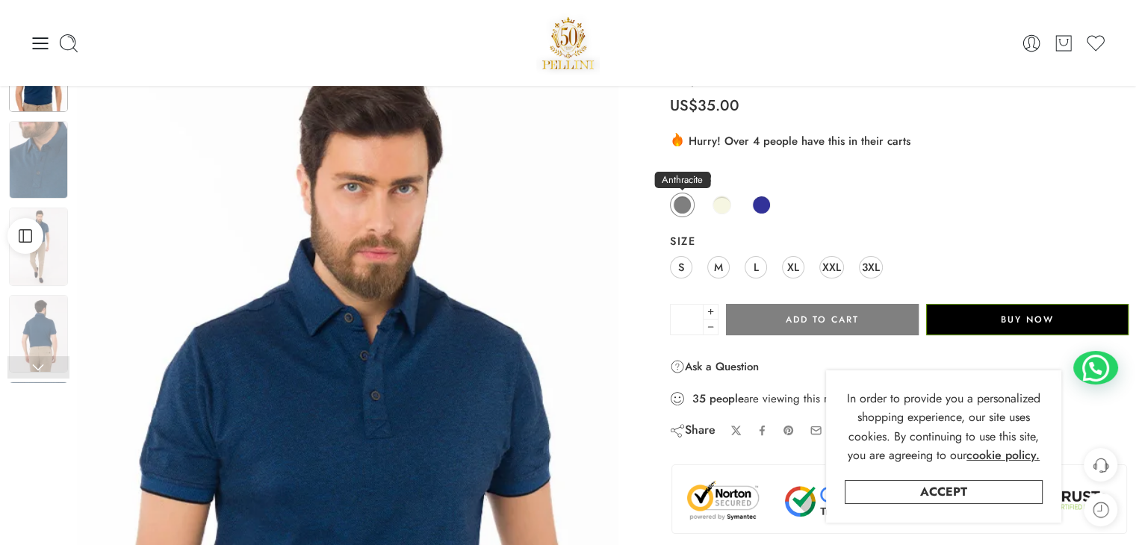
click at [681, 200] on span at bounding box center [682, 205] width 19 height 19
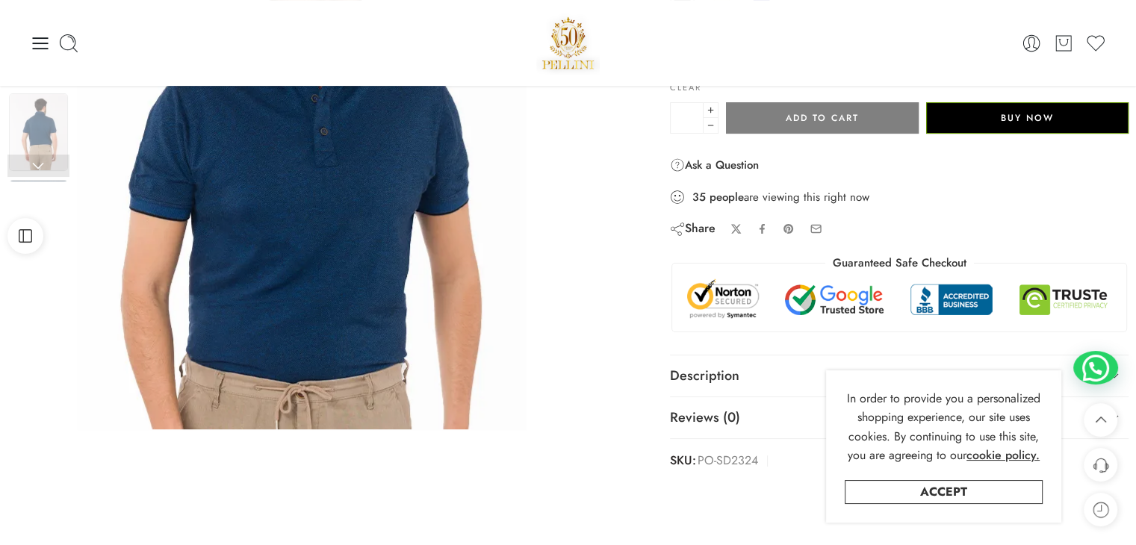
scroll to position [149, 0]
